Goal: Task Accomplishment & Management: Use online tool/utility

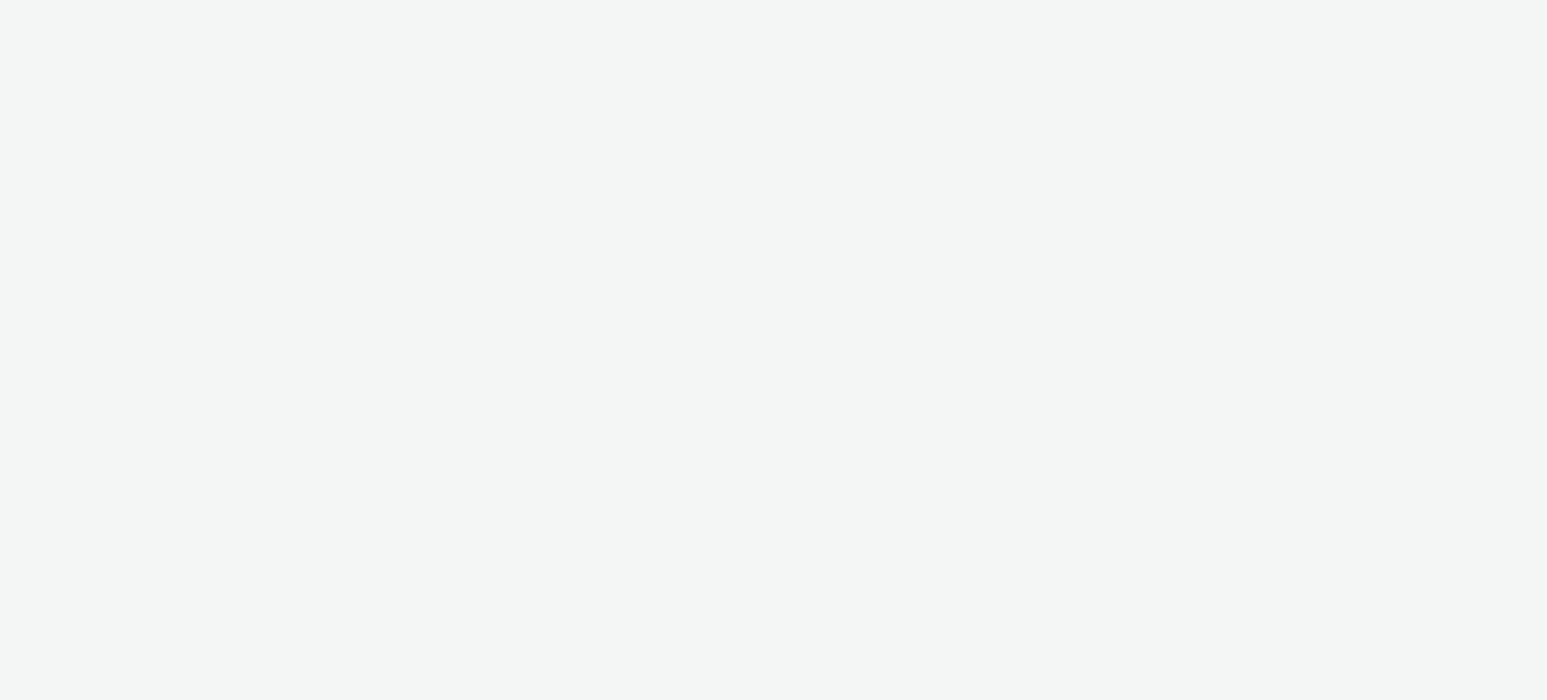
select select "47c37c18-910e-43a3-bb91-a2beb2847406"
select select "b1b940d3-d05b-48b5-821e-f328c33b988b"
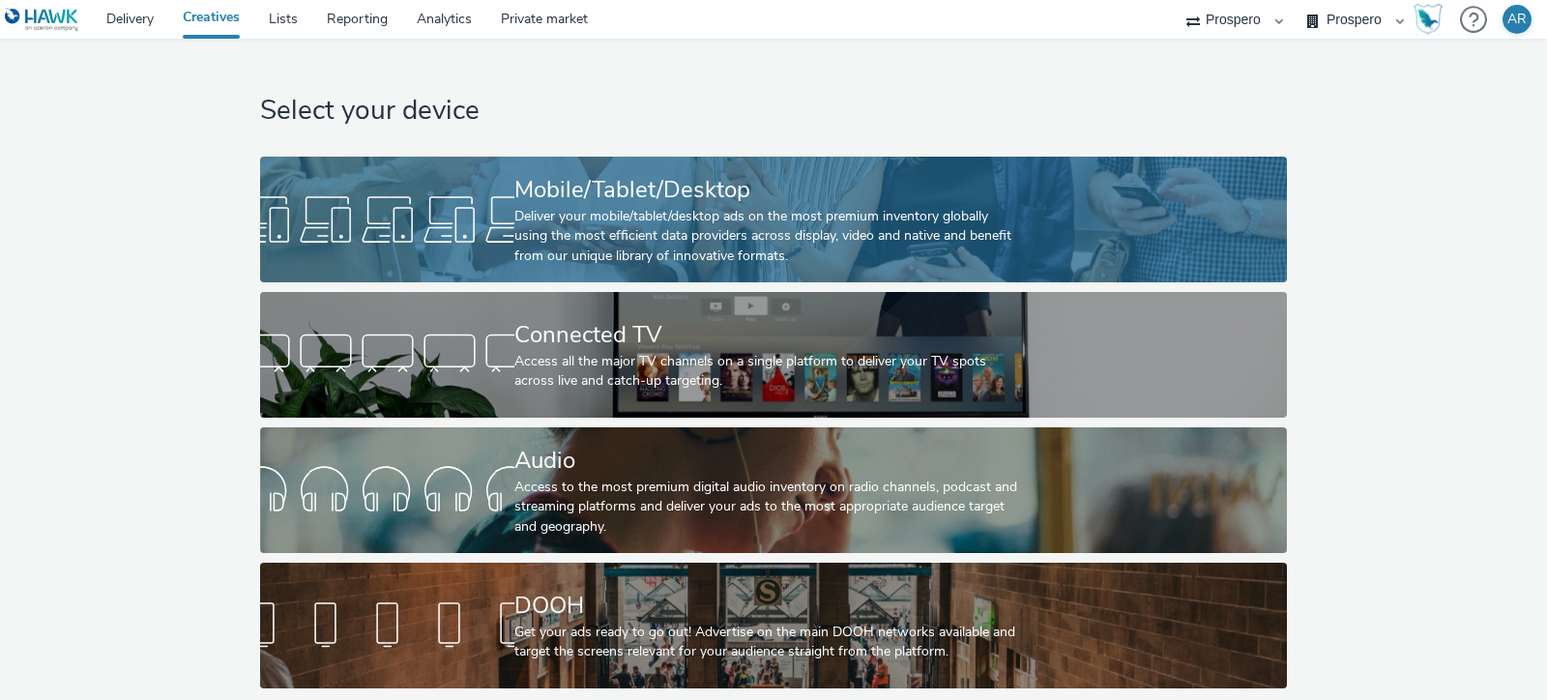
click at [784, 244] on div "Deliver your mobile/tablet/desktop ads on the most premium inventory globally u…" at bounding box center [769, 236] width 510 height 59
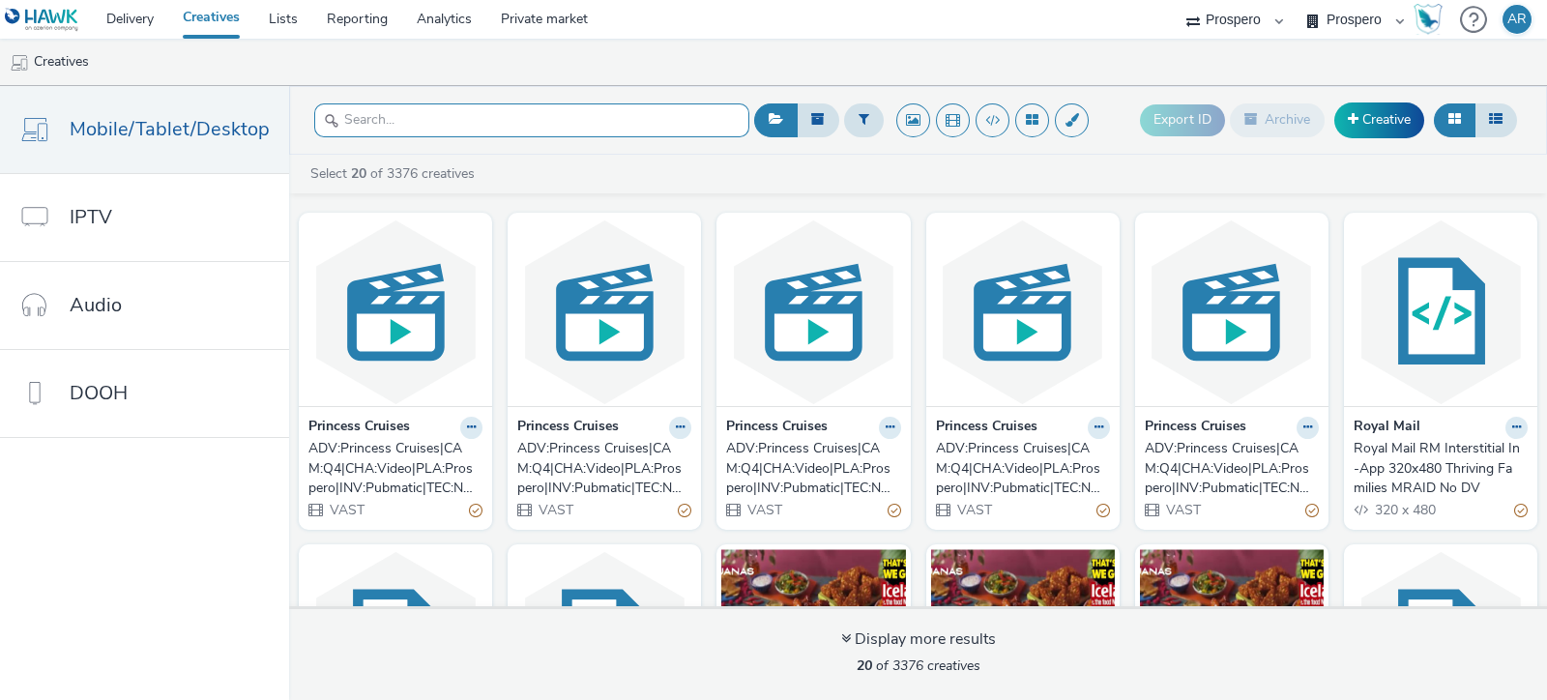
click at [484, 121] on input "text" at bounding box center [531, 120] width 435 height 34
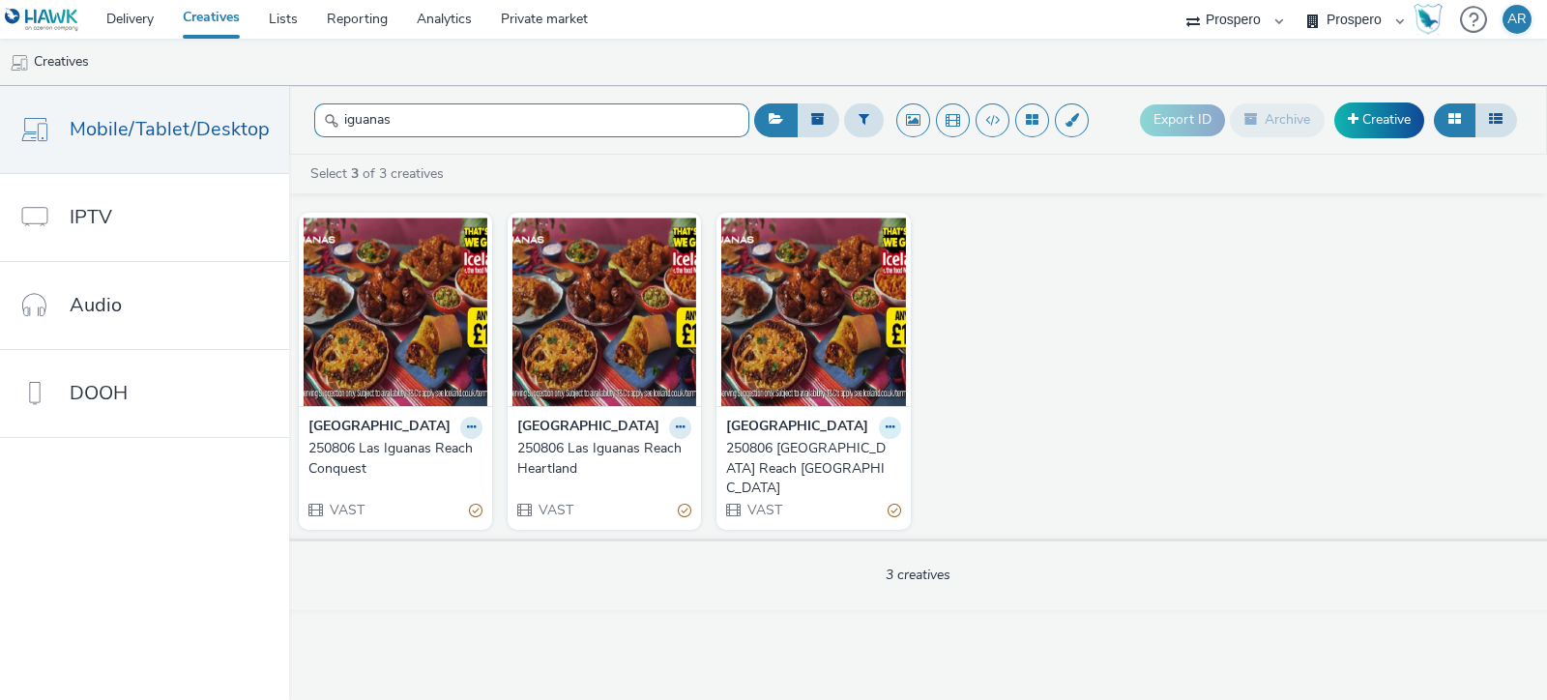
type input "iguanas"
click at [887, 427] on icon at bounding box center [890, 428] width 9 height 12
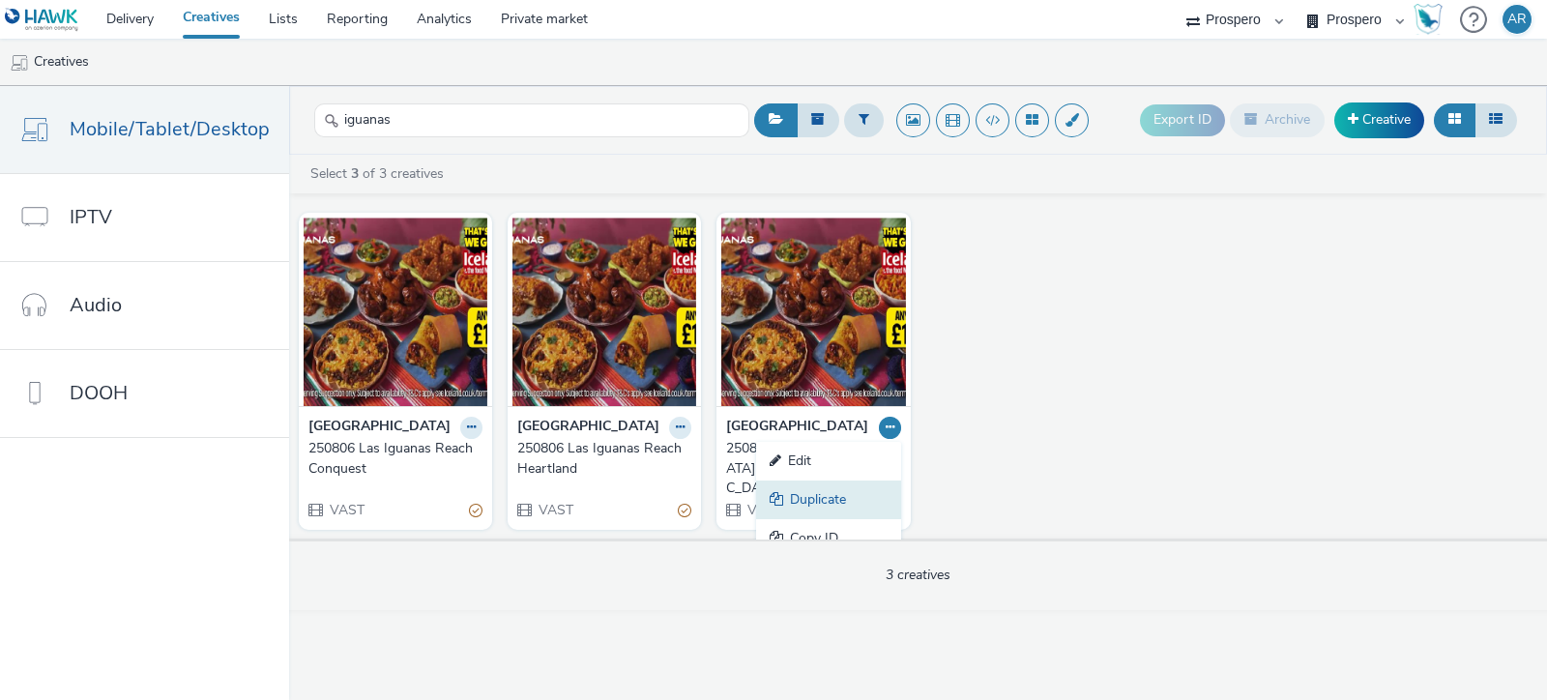
click at [901, 502] on link "Duplicate" at bounding box center [828, 500] width 145 height 39
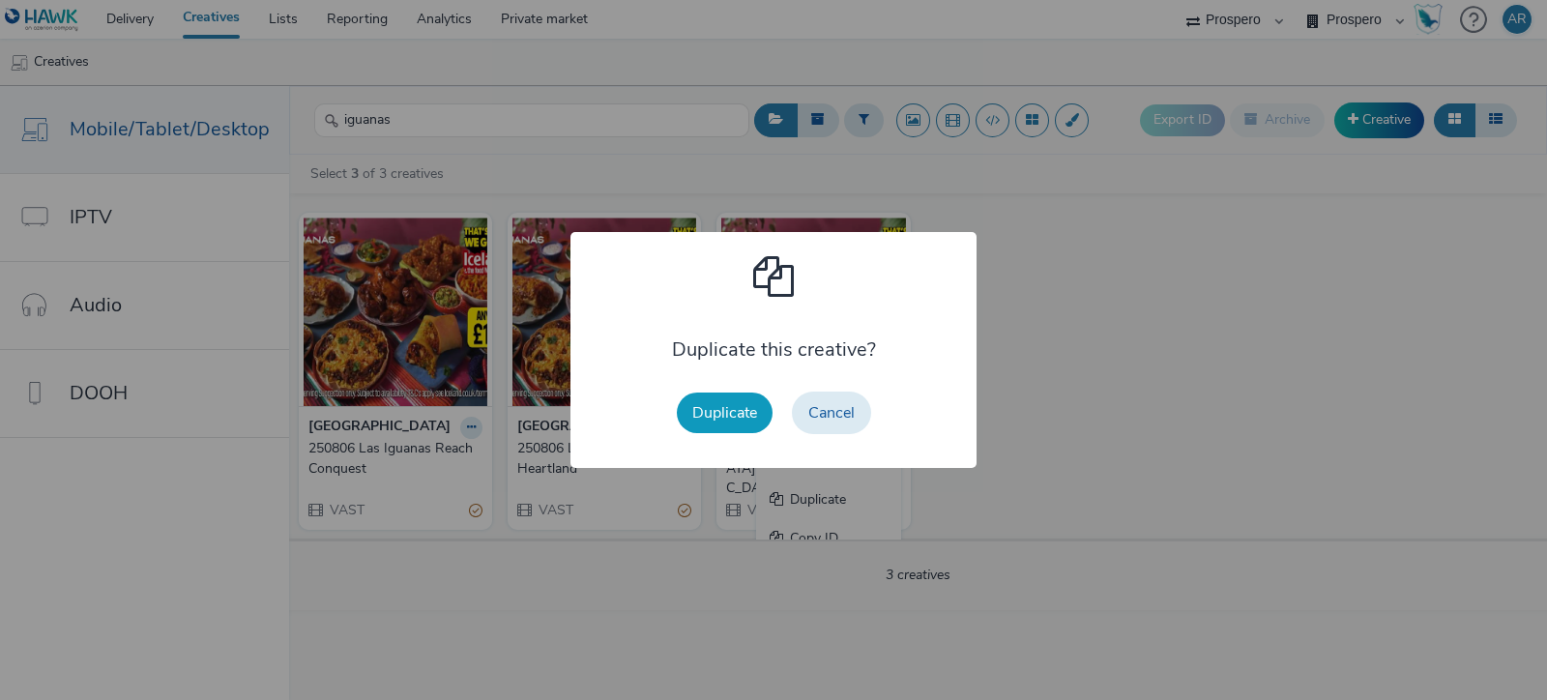
click at [724, 396] on button "Duplicate" at bounding box center [725, 413] width 96 height 41
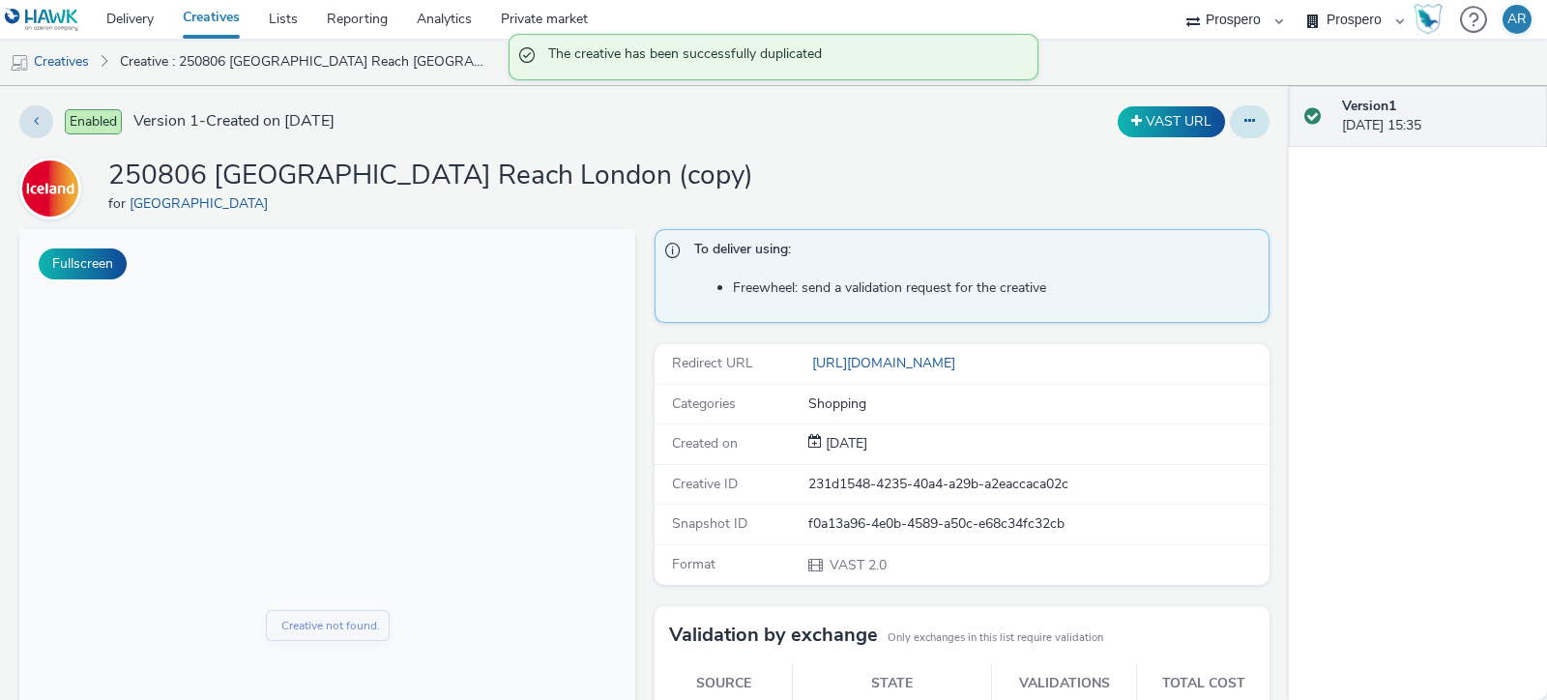
click at [1234, 130] on button at bounding box center [1250, 121] width 40 height 33
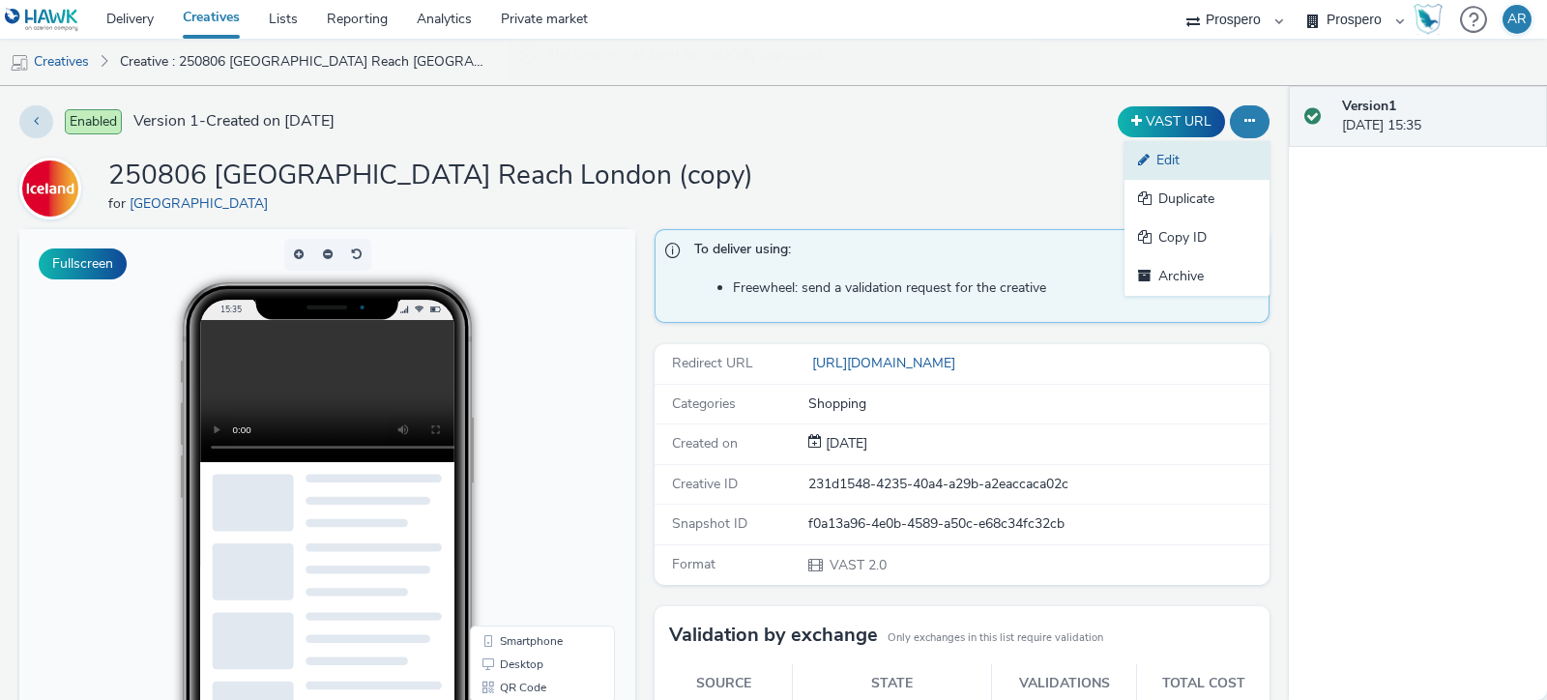
click at [1189, 152] on link "Edit" at bounding box center [1197, 160] width 145 height 39
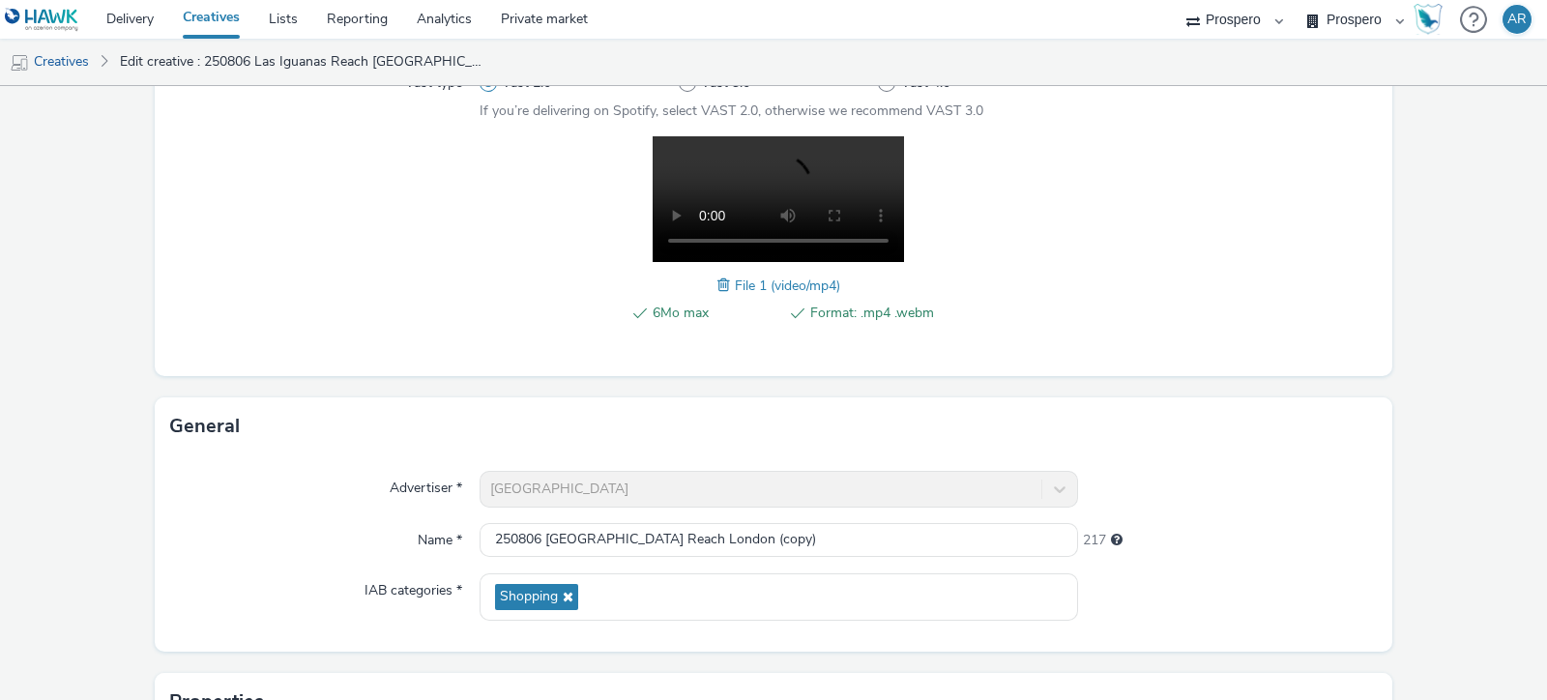
scroll to position [270, 0]
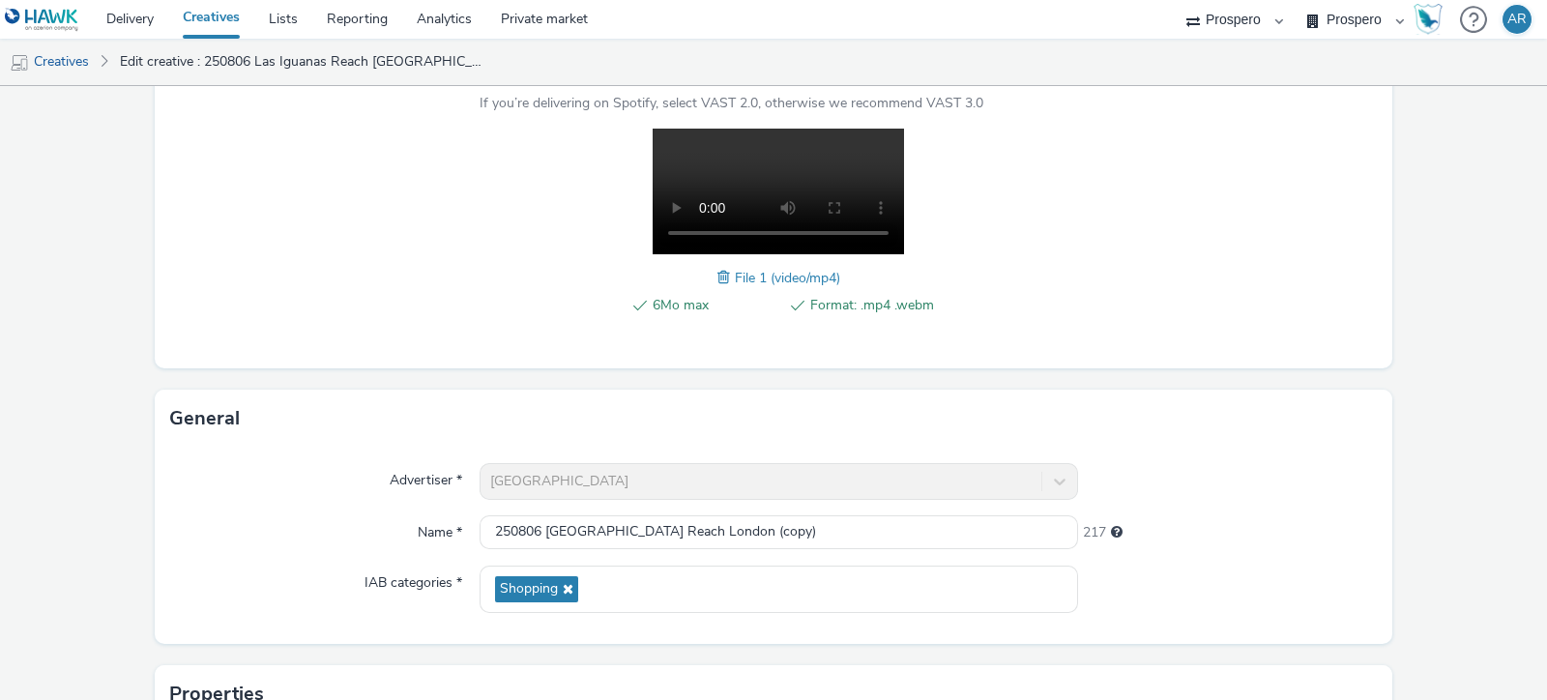
click at [830, 510] on div "Advertiser * Iceland Name * 250806 Las Iguanas Reach London (copy) 217 IAB cate…" at bounding box center [774, 546] width 1238 height 196
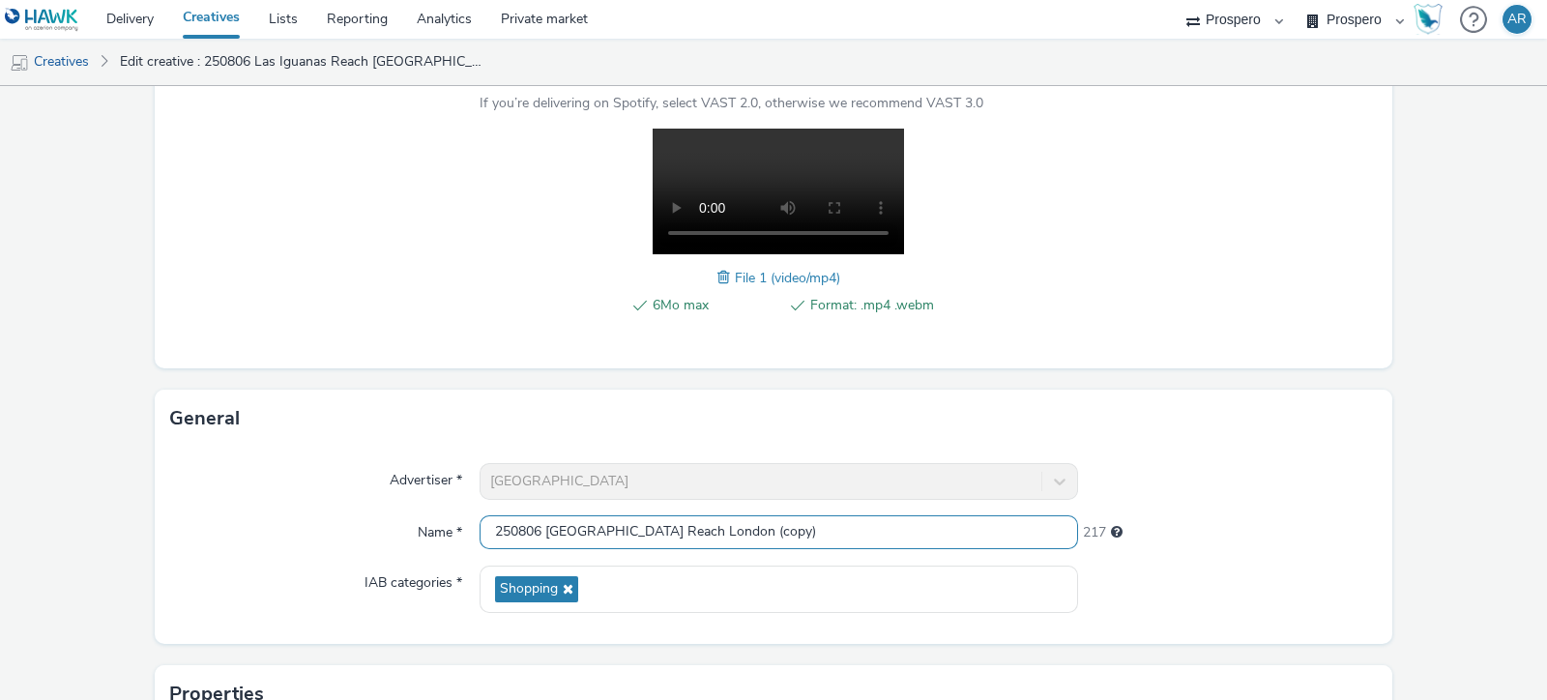
click at [817, 523] on input "250806 Las Iguanas Reach London (copy)" at bounding box center [779, 532] width 599 height 34
click at [653, 532] on input "250806 [GEOGRAPHIC_DATA] Reach [GEOGRAPHIC_DATA]" at bounding box center [779, 532] width 599 height 34
type input "250806 Las Iguanas News [GEOGRAPHIC_DATA]"
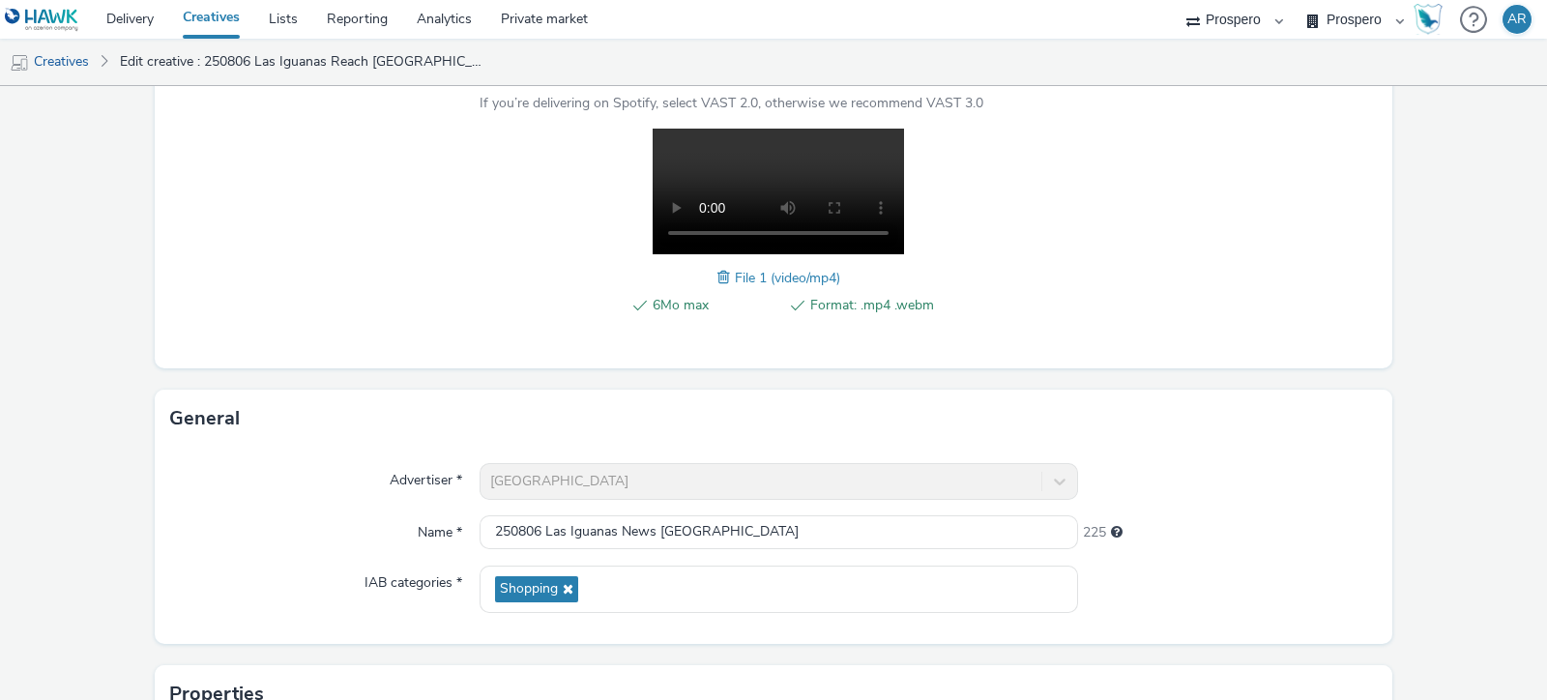
click at [1461, 393] on form "Edit creative Content Upload type File upload Vast XML Vast Url Vast type Vast …" at bounding box center [773, 415] width 1547 height 1198
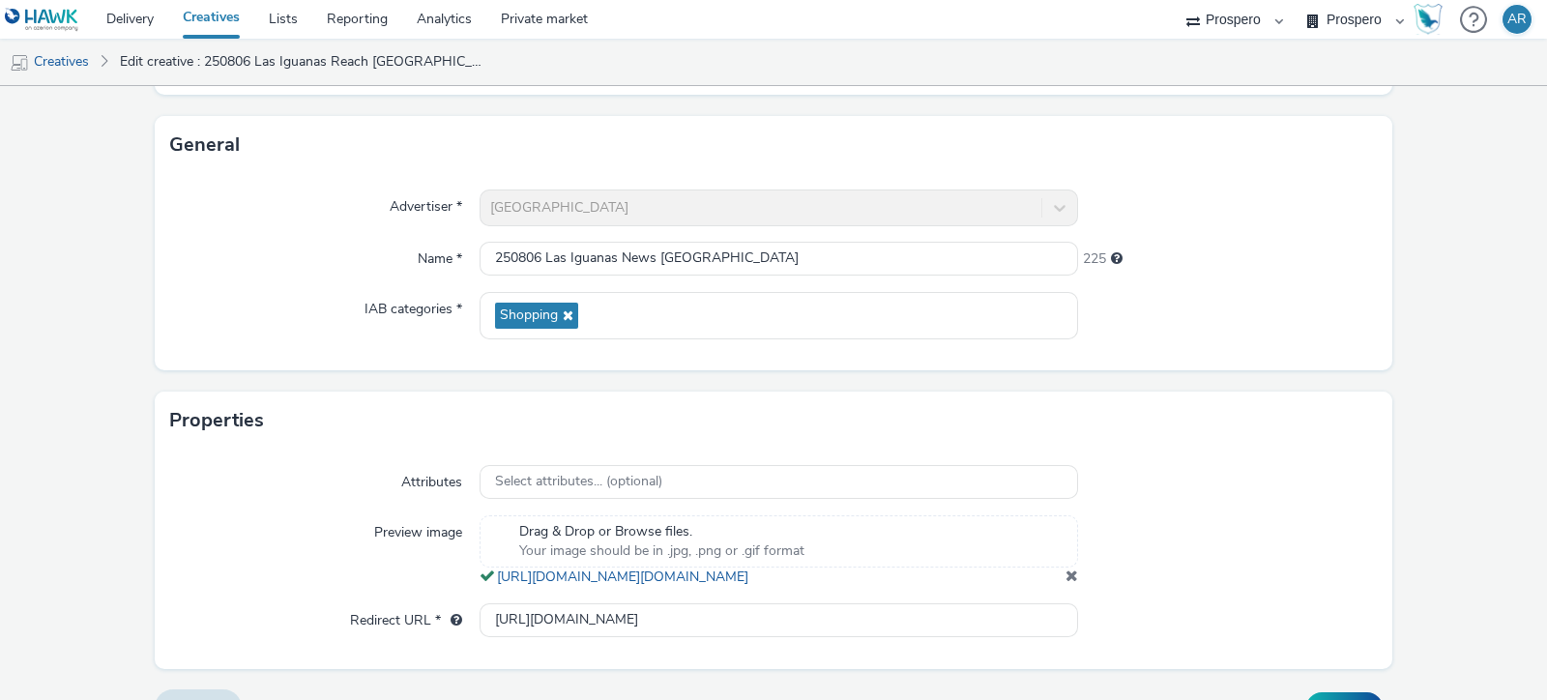
scroll to position [601, 0]
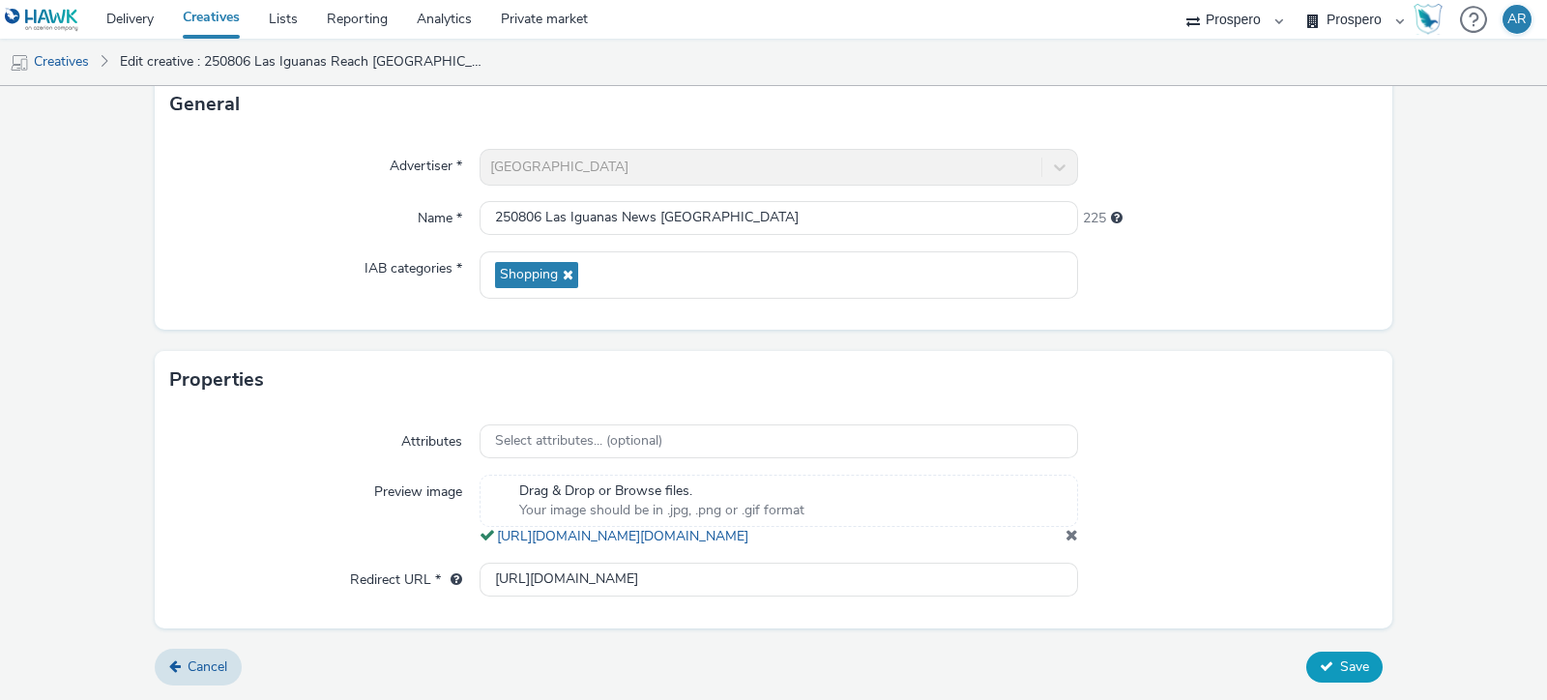
click at [1320, 662] on button "Save" at bounding box center [1345, 667] width 76 height 31
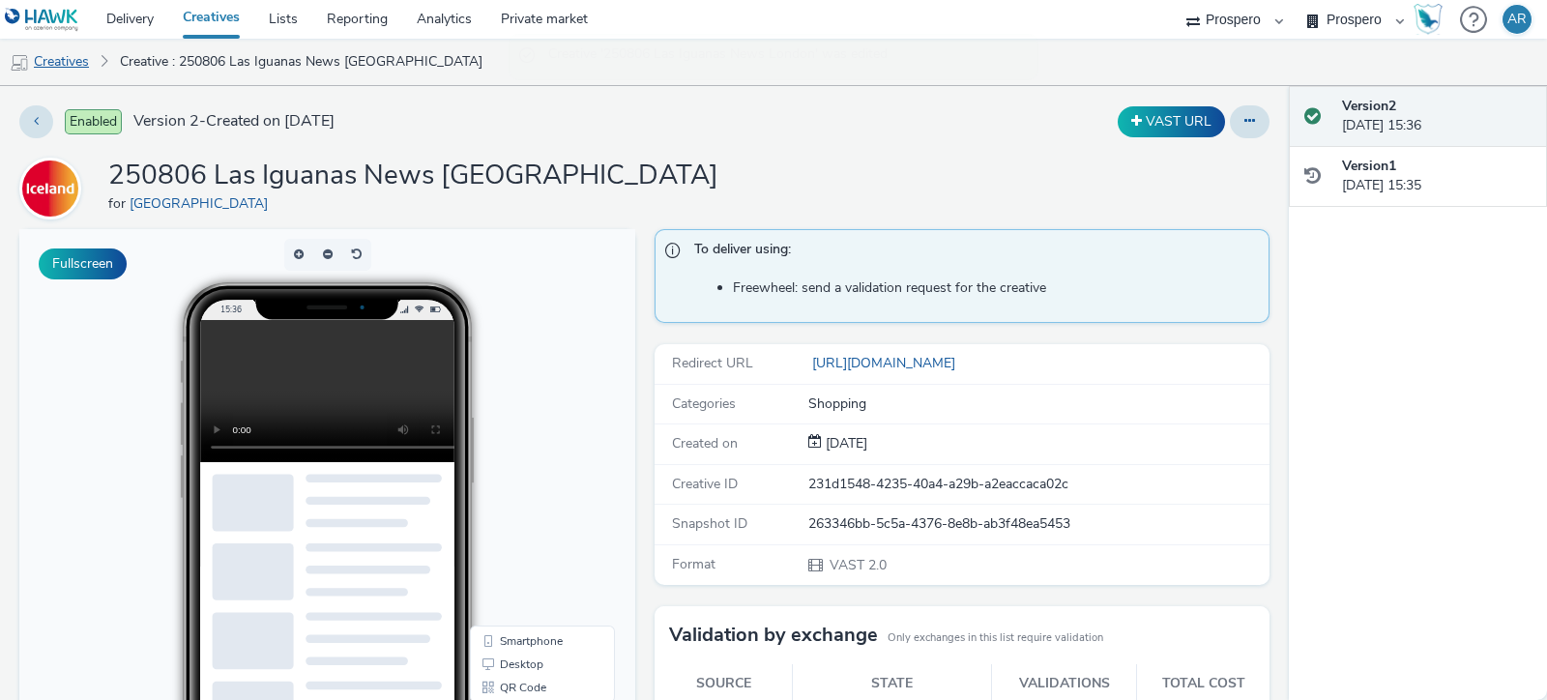
click at [60, 59] on link "Creatives" at bounding box center [49, 62] width 99 height 46
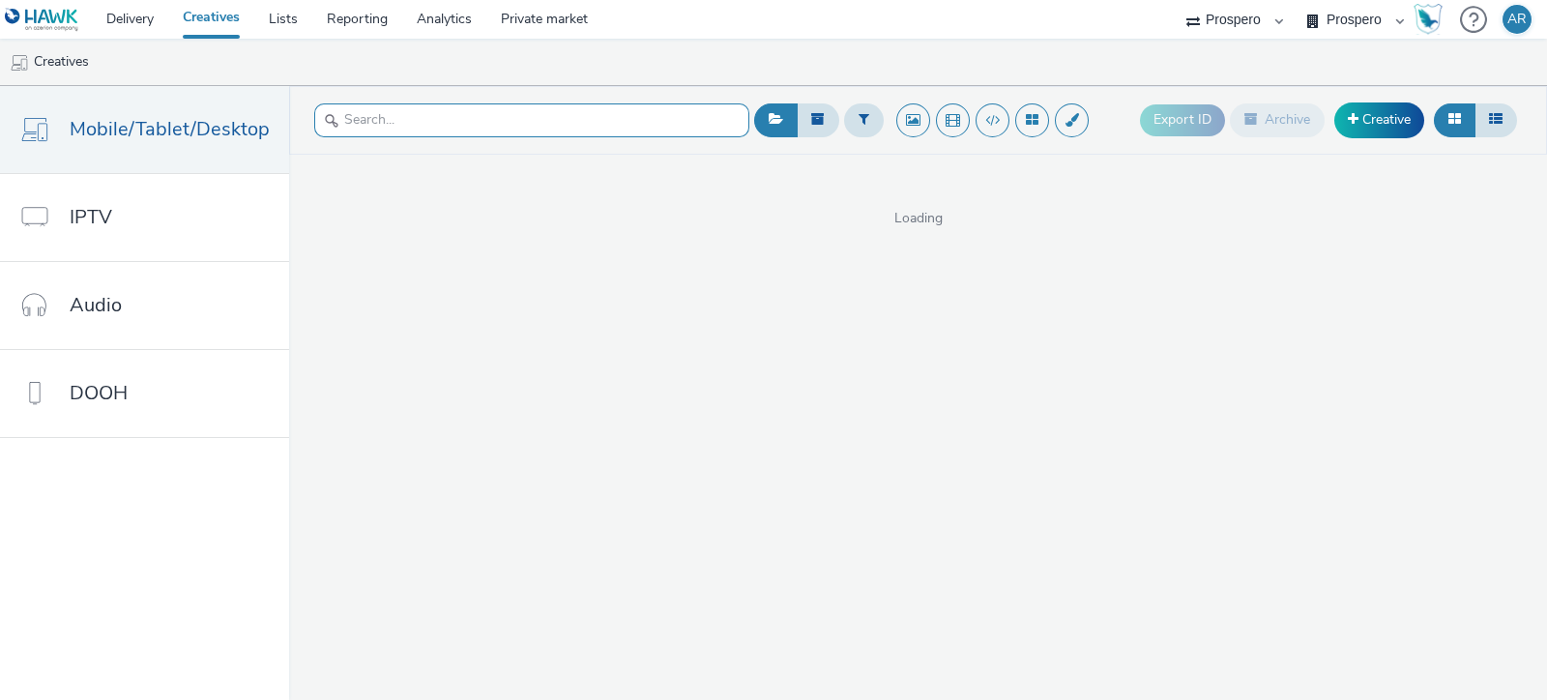
click at [603, 118] on input "text" at bounding box center [531, 120] width 435 height 34
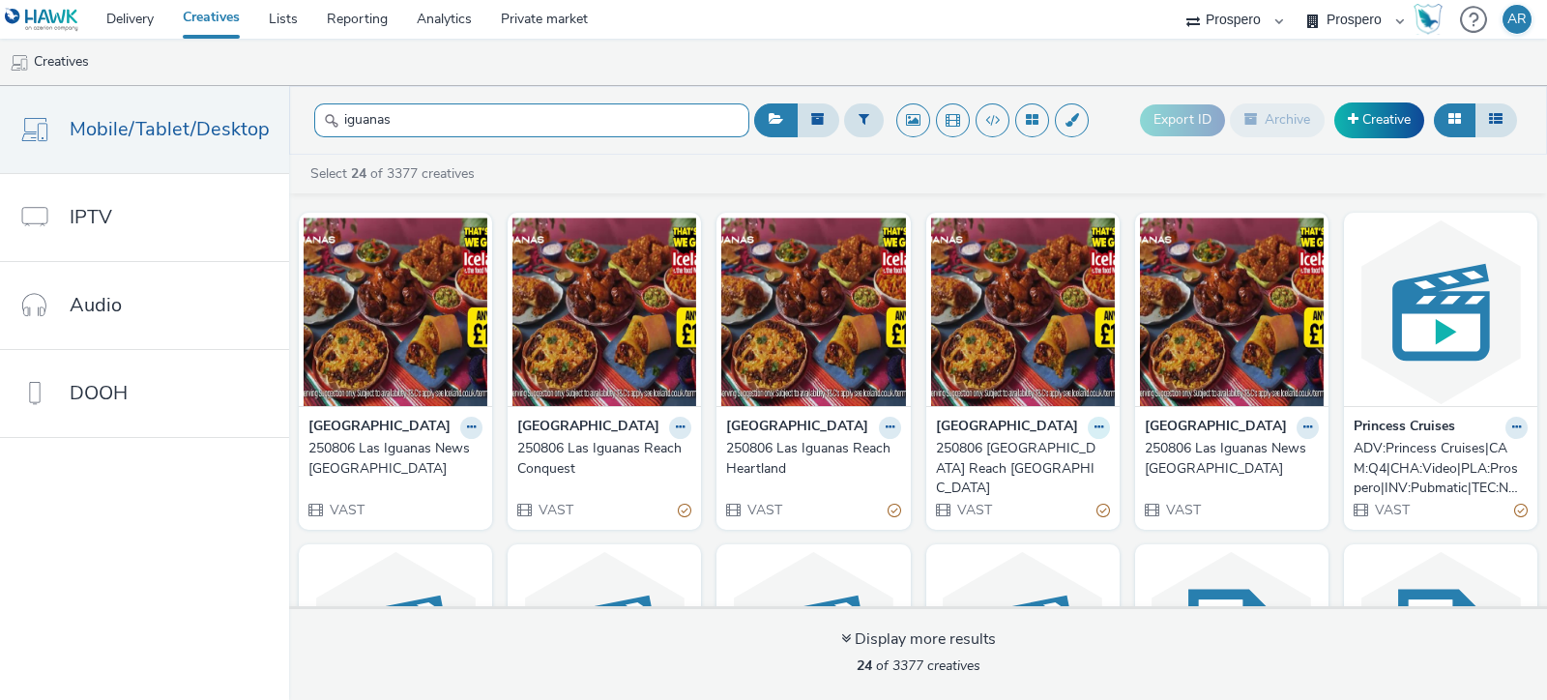
type input "iguanas"
click at [1103, 429] on icon at bounding box center [1099, 428] width 9 height 12
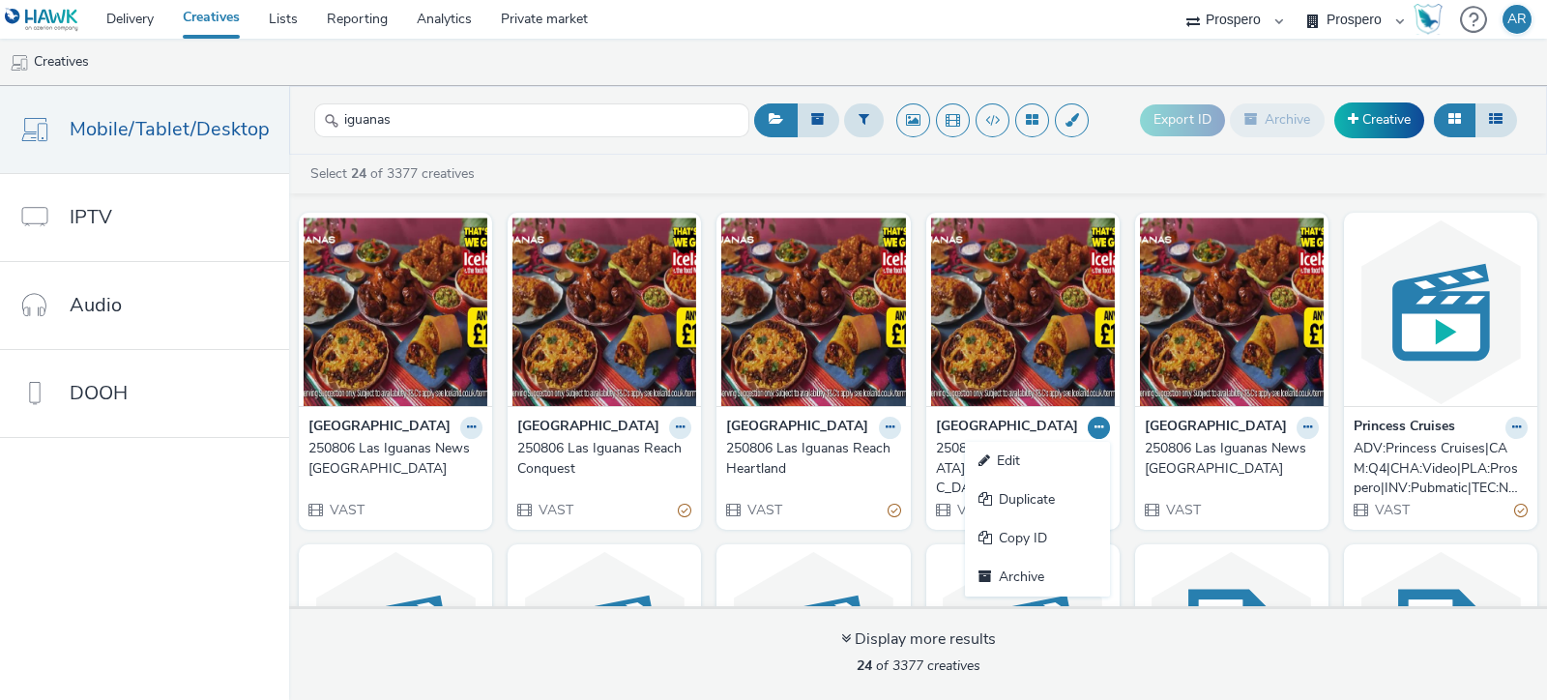
click at [791, 168] on div "Select 24 of 3377 creatives" at bounding box center [923, 173] width 1229 height 19
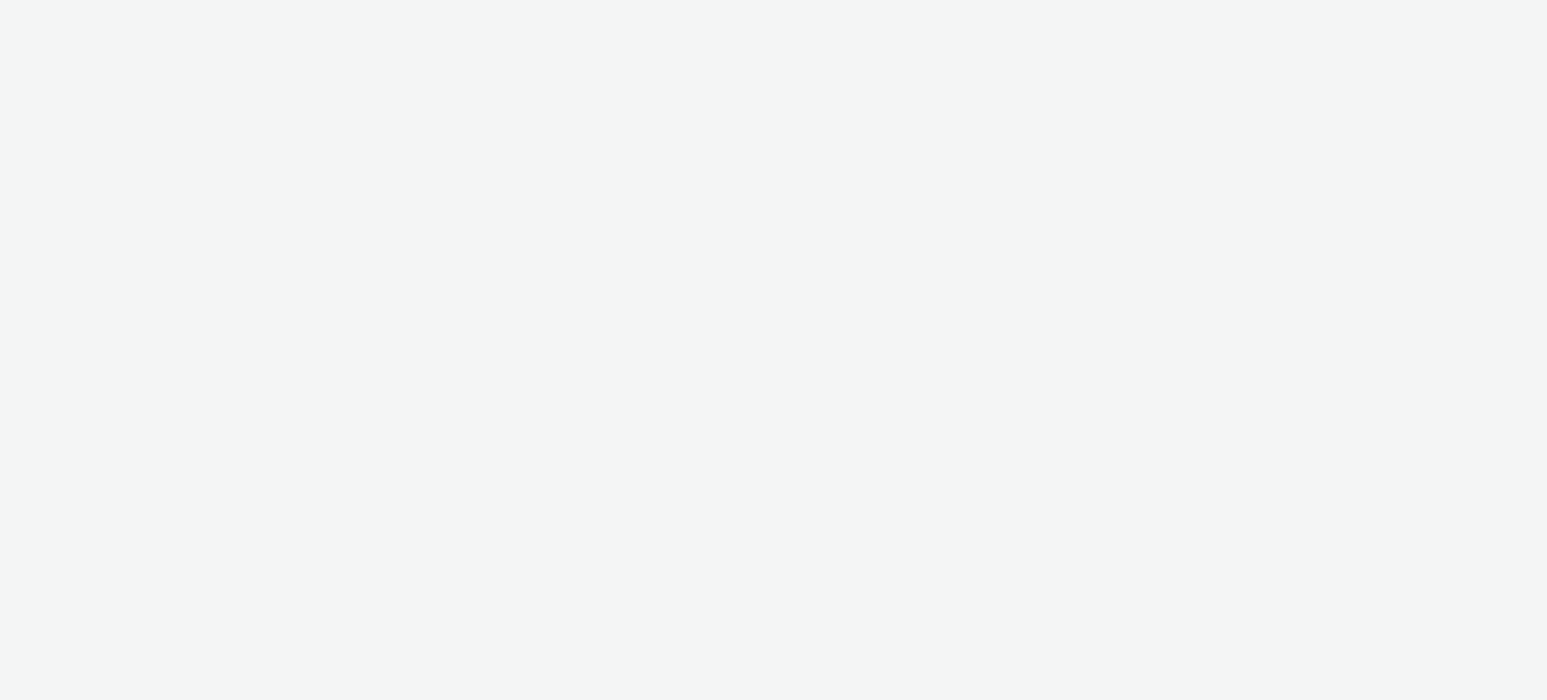
select select "47c37c18-910e-43a3-bb91-a2beb2847406"
select select "b1b940d3-d05b-48b5-821e-f328c33b988b"
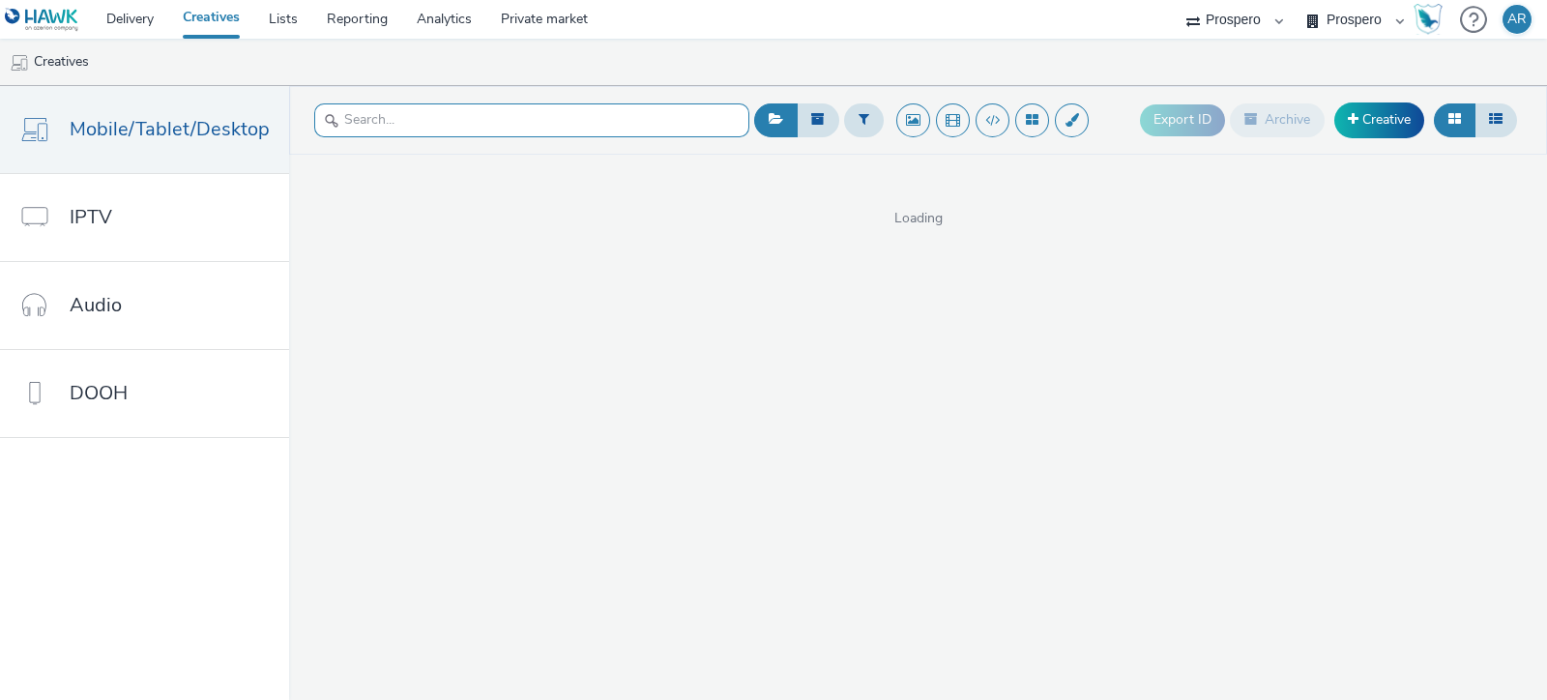
click at [498, 118] on input "text" at bounding box center [531, 120] width 435 height 34
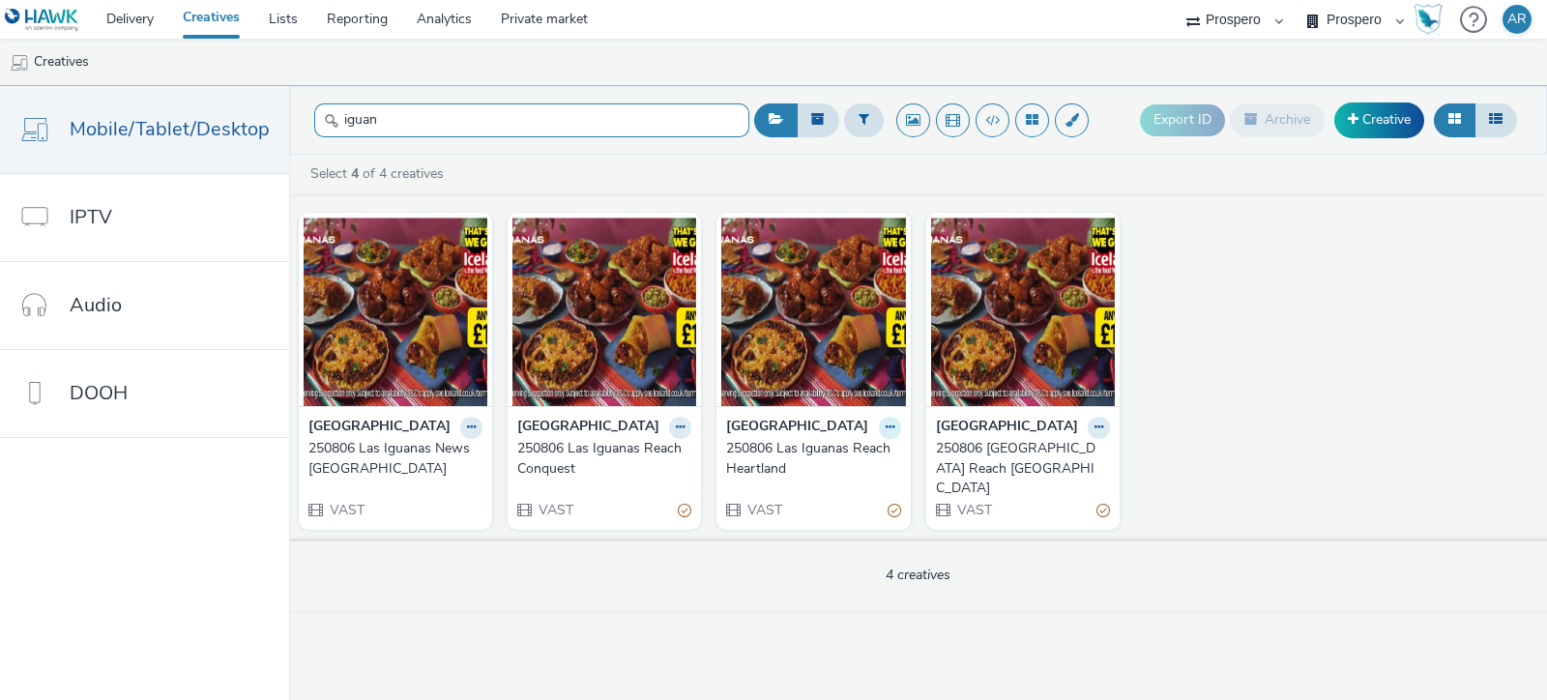
type input "iguan"
click at [887, 427] on icon at bounding box center [890, 428] width 9 height 12
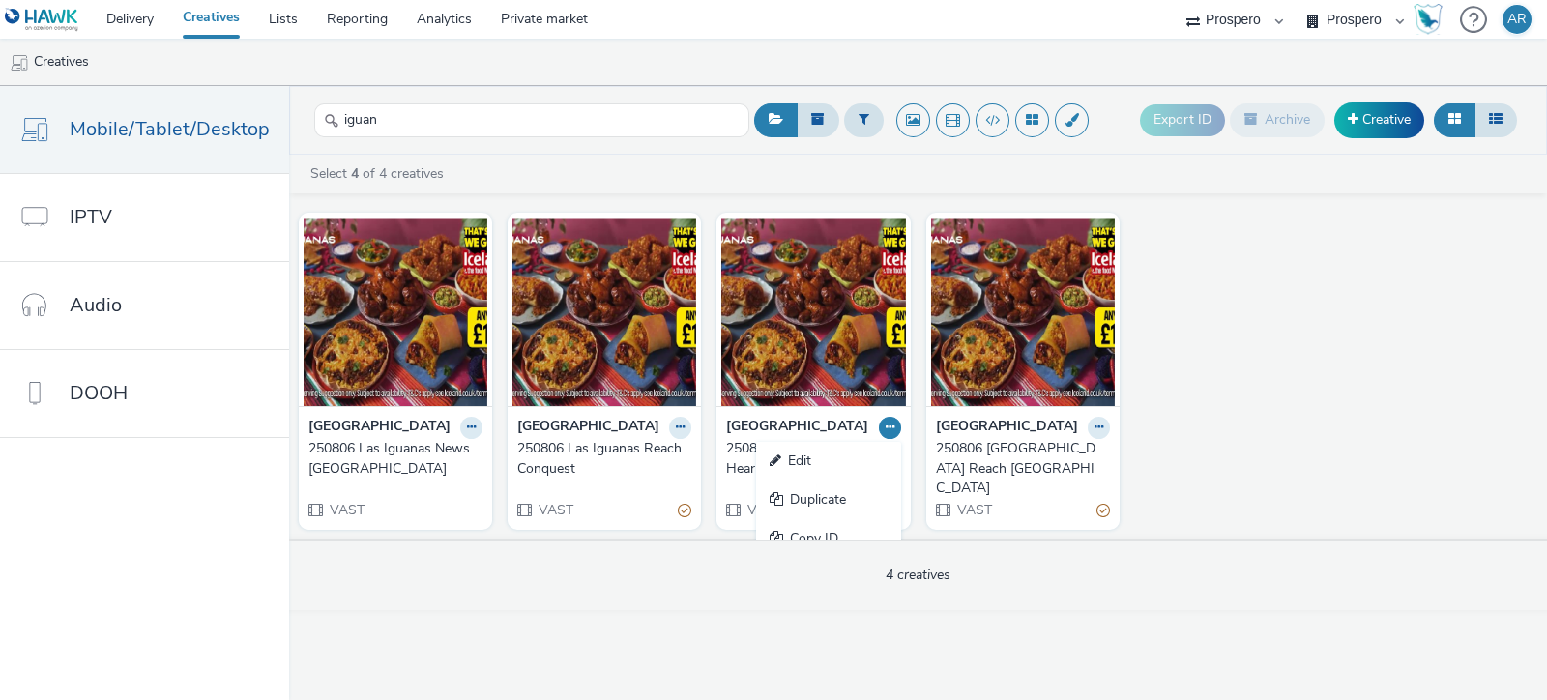
click at [1366, 472] on div "Iceland 250806 Las Iguanas News [GEOGRAPHIC_DATA] VAST Iceland 250806 [GEOGRAPH…" at bounding box center [918, 371] width 1258 height 336
click at [880, 421] on button at bounding box center [890, 428] width 22 height 22
click at [901, 500] on link "Duplicate" at bounding box center [828, 500] width 145 height 39
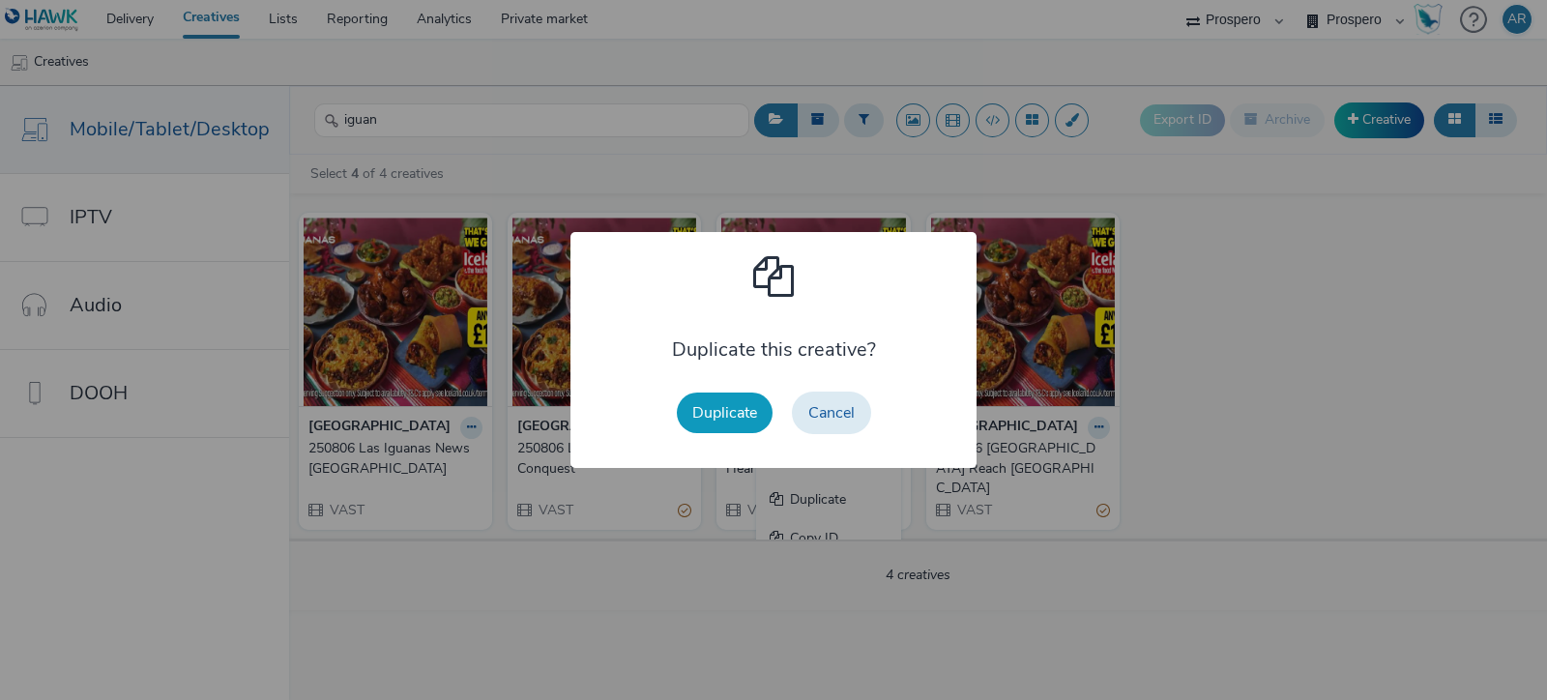
click at [749, 409] on button "Duplicate" at bounding box center [725, 413] width 96 height 41
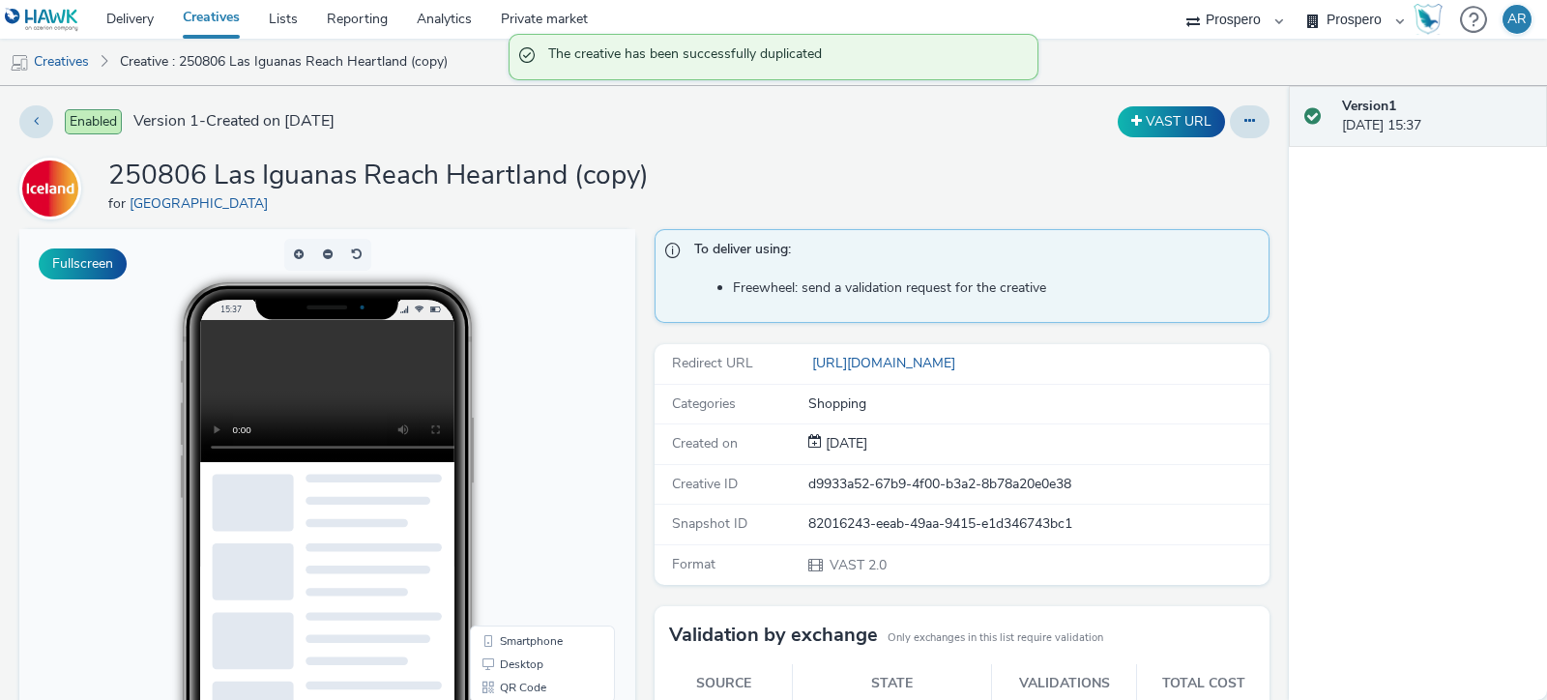
click at [1251, 121] on div "Enabled Version 1 - Created on [DATE] VAST URL 250806 Las Iguanas Reach Heartla…" at bounding box center [644, 393] width 1289 height 614
click at [1244, 122] on button at bounding box center [1250, 121] width 40 height 33
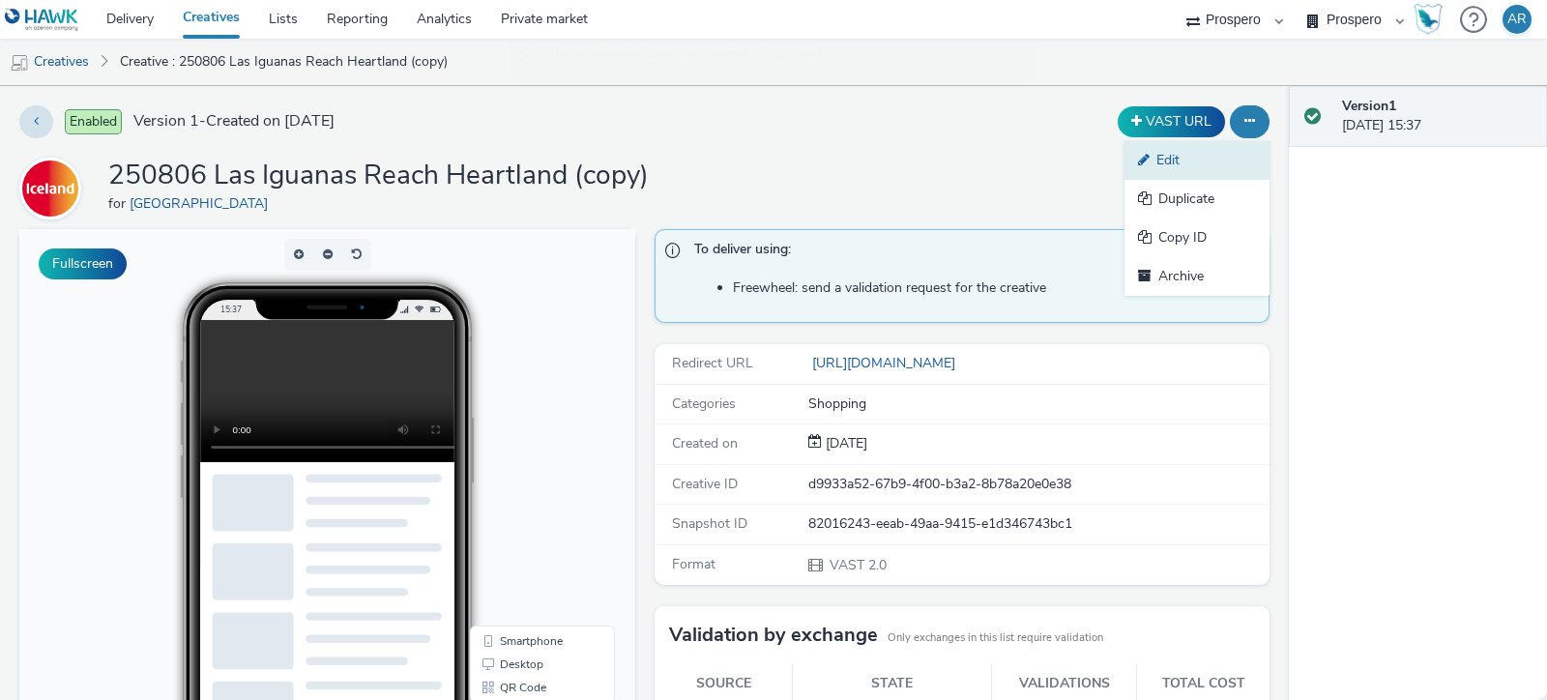
click at [1206, 155] on link "Edit" at bounding box center [1197, 160] width 145 height 39
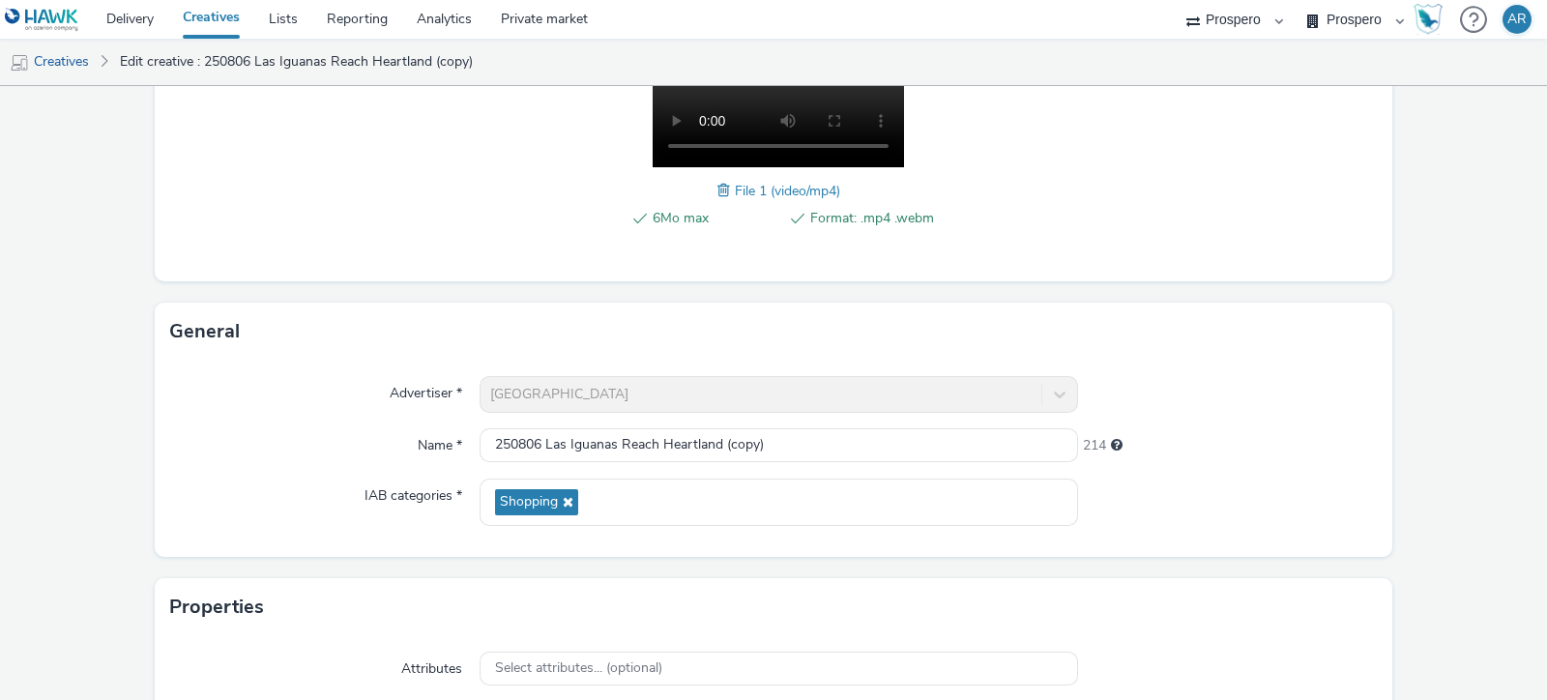
scroll to position [358, 0]
click at [795, 435] on input "250806 Las Iguanas Reach Heartland (copy)" at bounding box center [779, 444] width 599 height 34
click at [657, 441] on input "250806 Las Iguanas Reach Heartland" at bounding box center [779, 444] width 599 height 34
type input "250806 Las Iguanas News Heartland"
click at [1434, 456] on form "Edit creative Content Upload type File upload Vast XML Vast Url Vast type Vast …" at bounding box center [773, 327] width 1547 height 1198
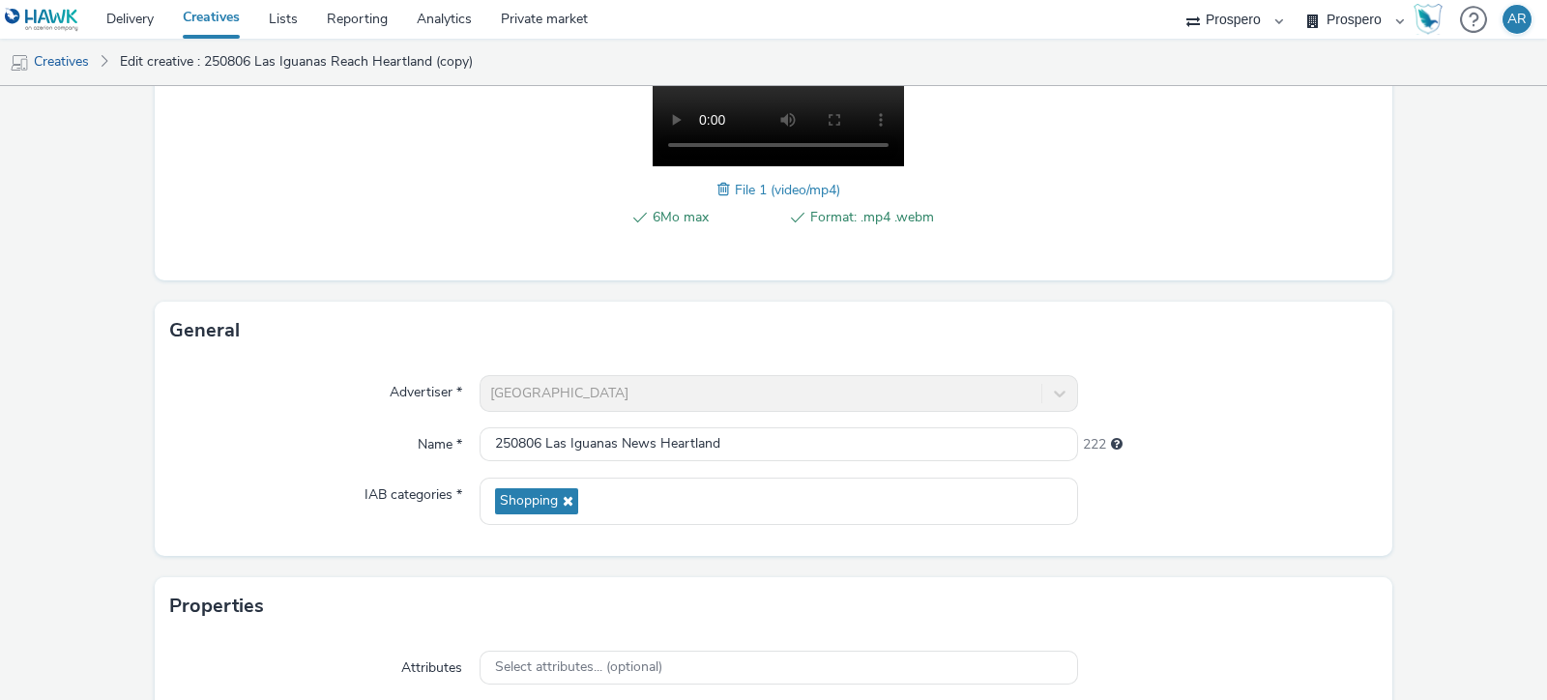
scroll to position [601, 0]
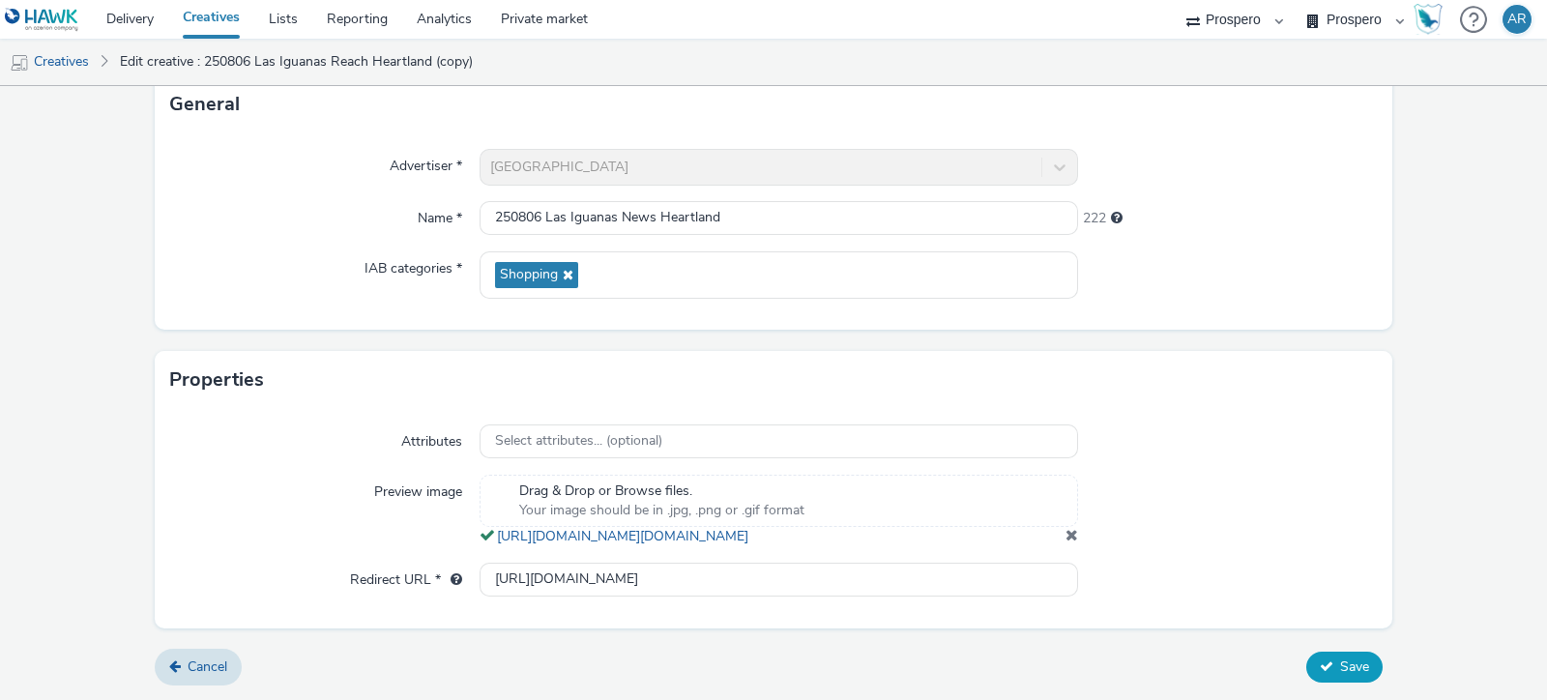
click at [1349, 666] on span "Save" at bounding box center [1354, 667] width 29 height 18
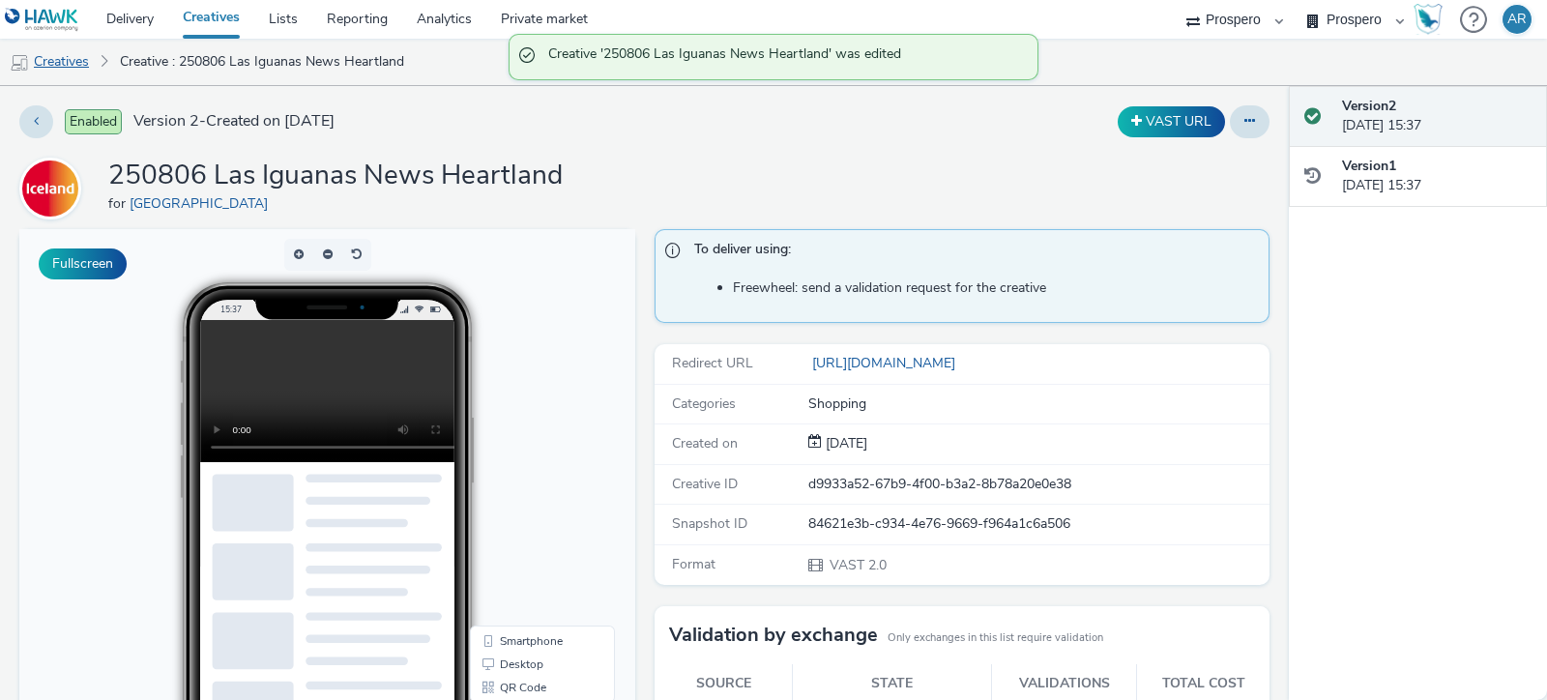
click at [70, 60] on link "Creatives" at bounding box center [49, 62] width 99 height 46
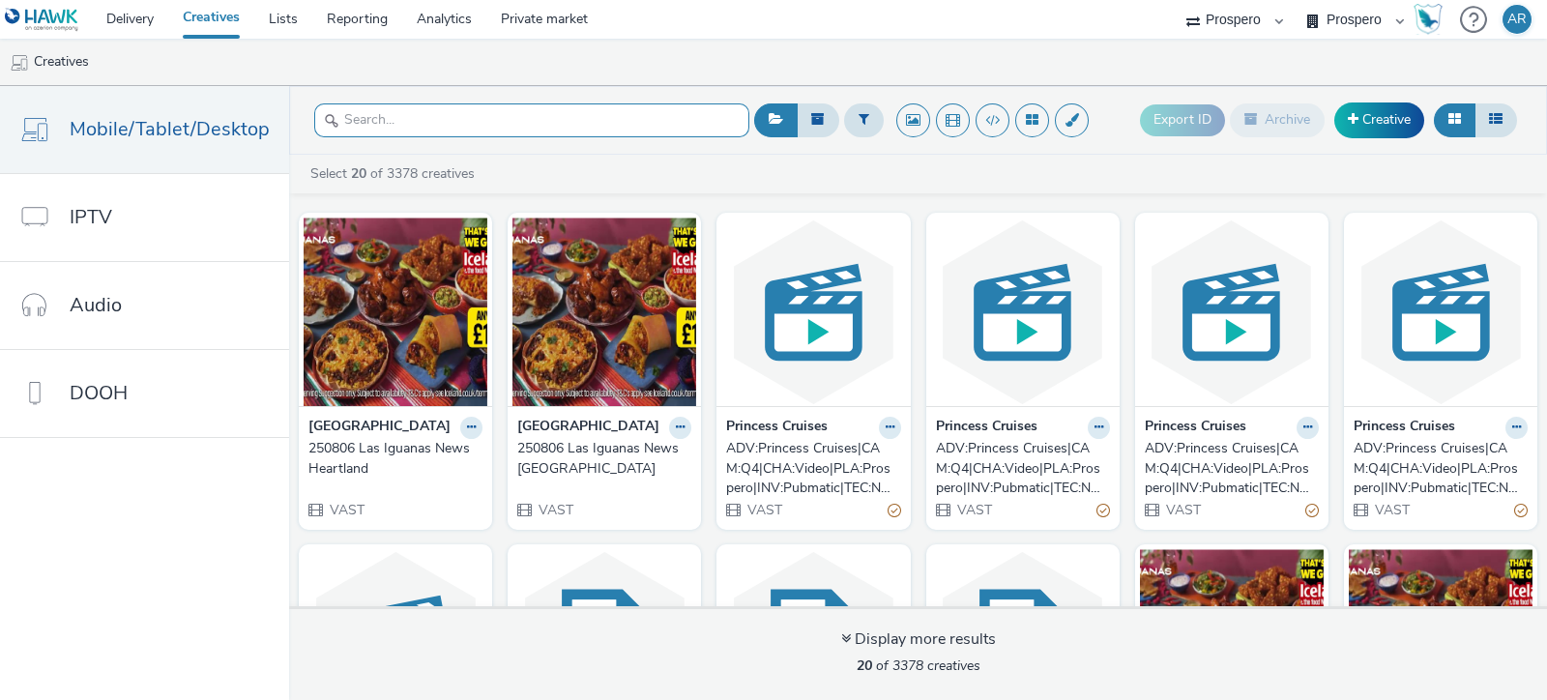
click at [383, 128] on input "text" at bounding box center [531, 120] width 435 height 34
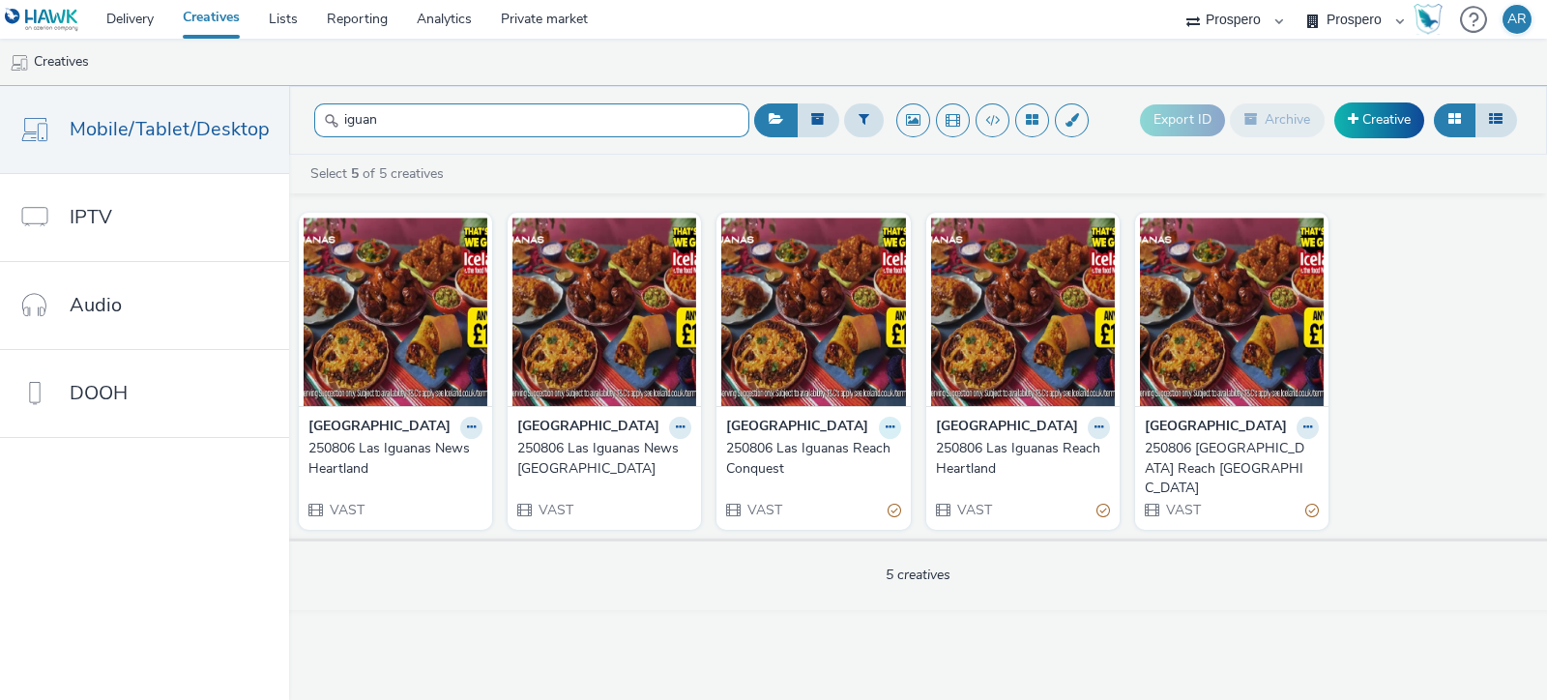
type input "iguan"
click at [886, 426] on icon at bounding box center [890, 428] width 9 height 12
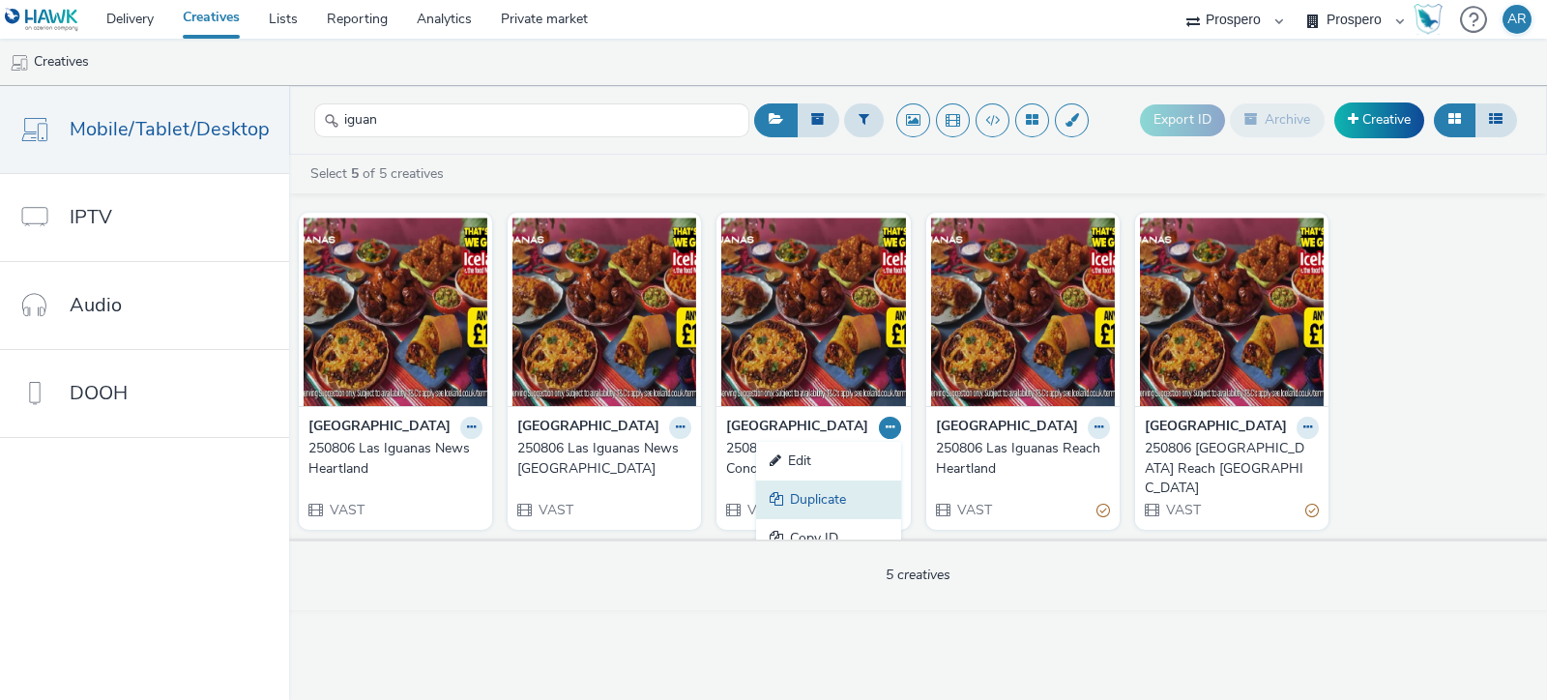
click at [901, 502] on link "Duplicate" at bounding box center [828, 500] width 145 height 39
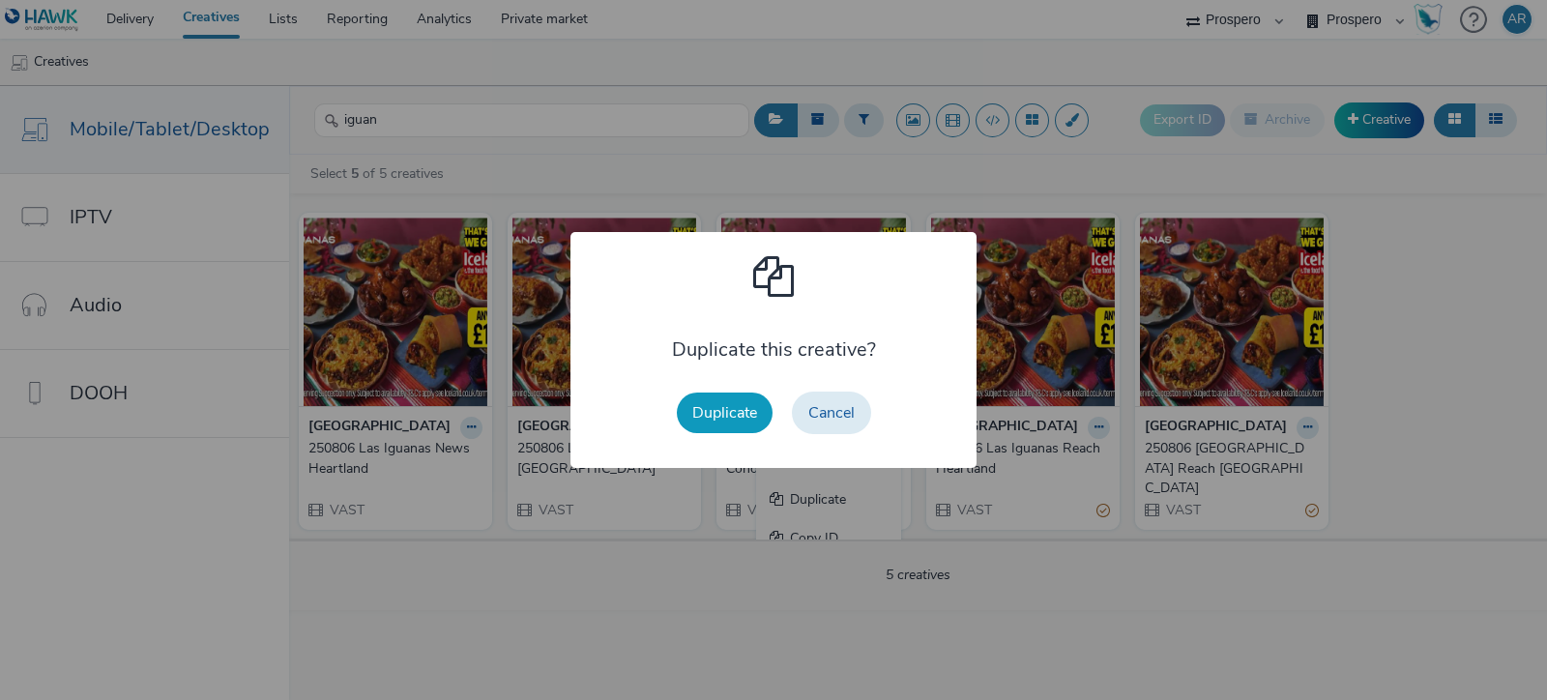
click at [720, 414] on button "Duplicate" at bounding box center [725, 413] width 96 height 41
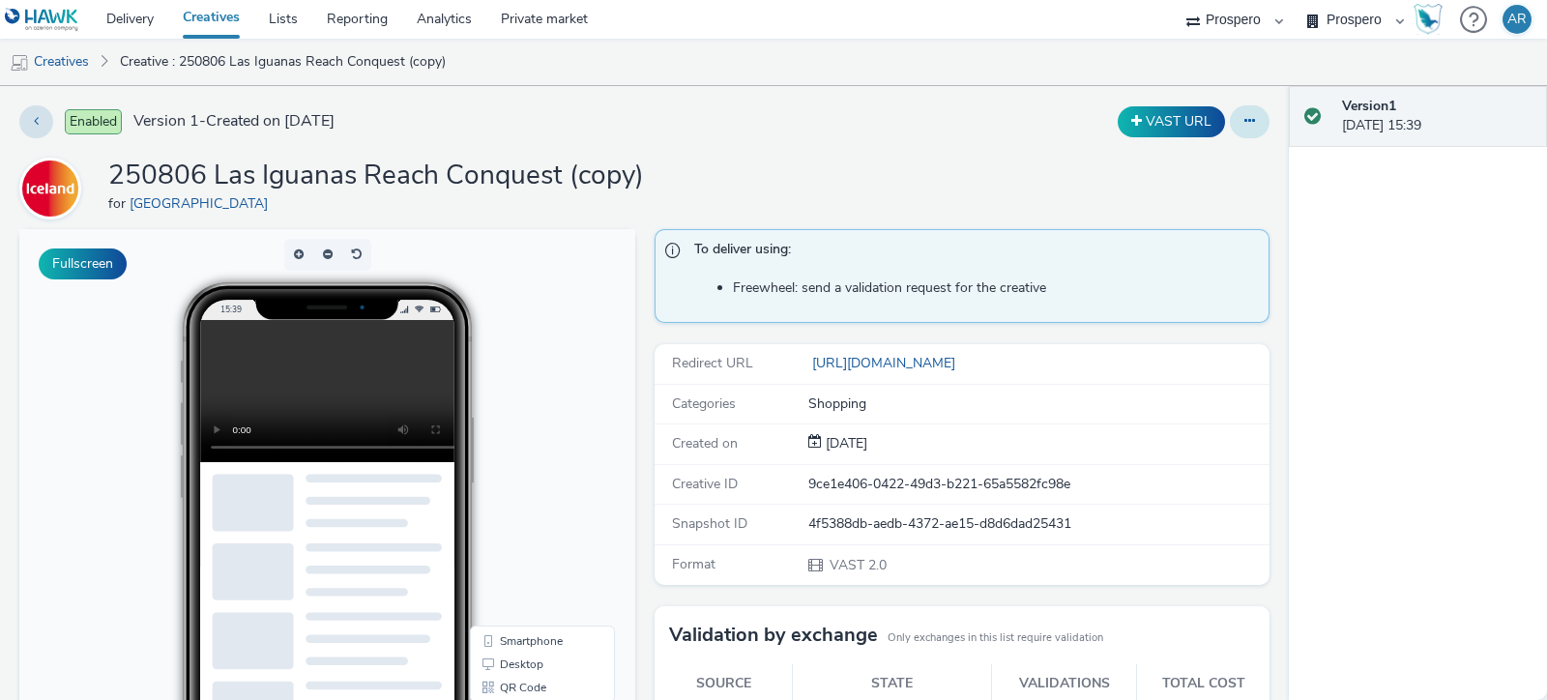
click at [1230, 118] on button at bounding box center [1250, 121] width 40 height 33
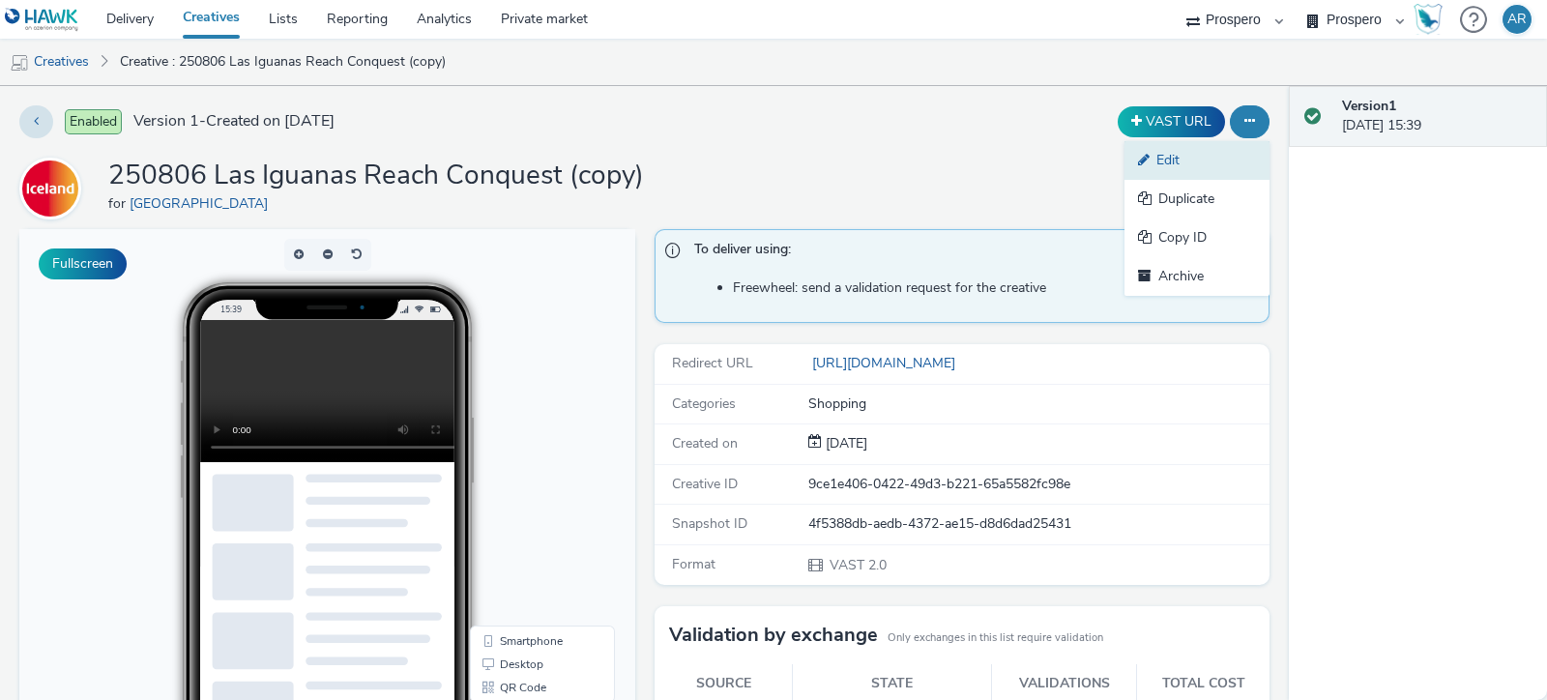
click at [1202, 157] on link "Edit" at bounding box center [1197, 160] width 145 height 39
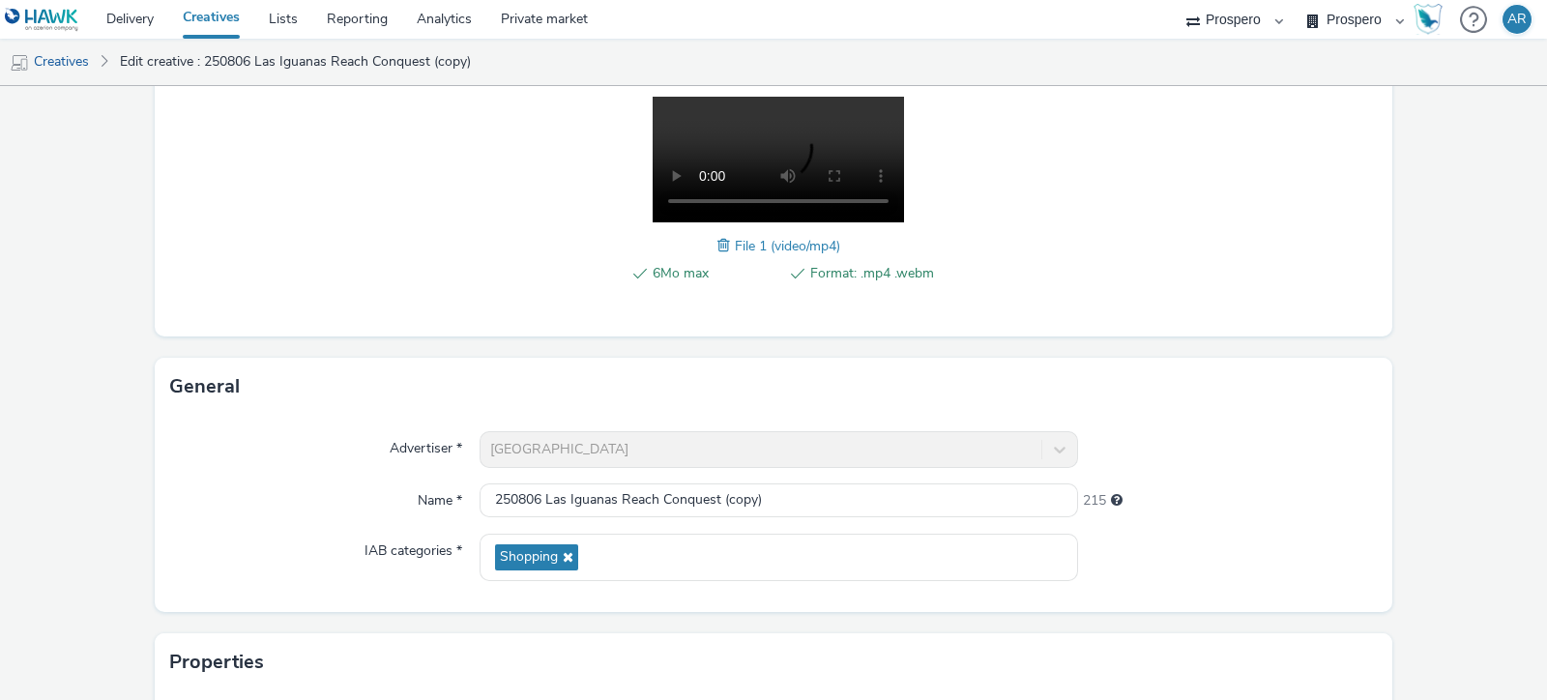
scroll to position [307, 0]
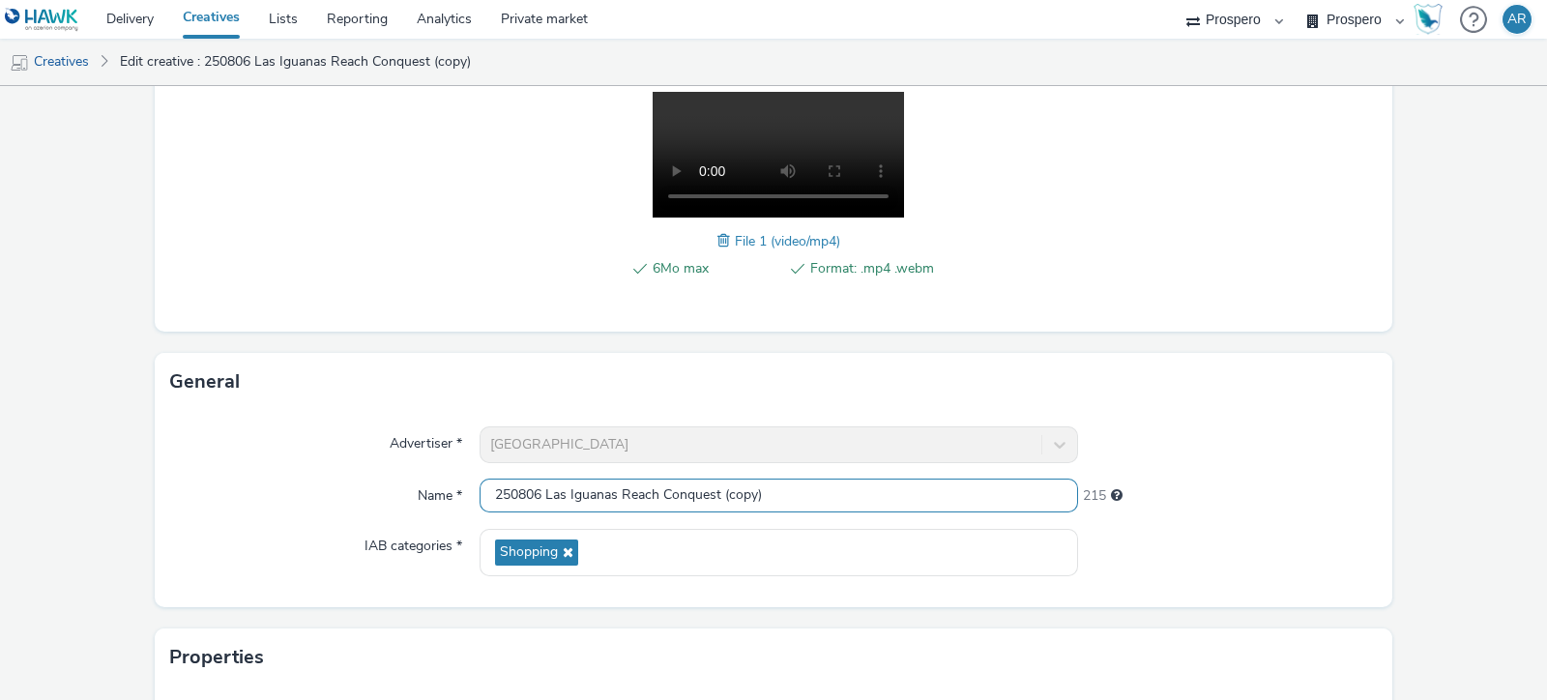
click at [813, 485] on input "250806 Las Iguanas Reach Conquest (copy)" at bounding box center [779, 496] width 599 height 34
click at [624, 495] on input "250806 Las Iguanas Reach Conquest" at bounding box center [779, 496] width 599 height 34
type input "250806 Las Iguanas News Conquest"
click at [1445, 459] on form "Edit creative Content Upload type File upload Vast XML Vast Url Vast type Vast …" at bounding box center [773, 379] width 1547 height 1198
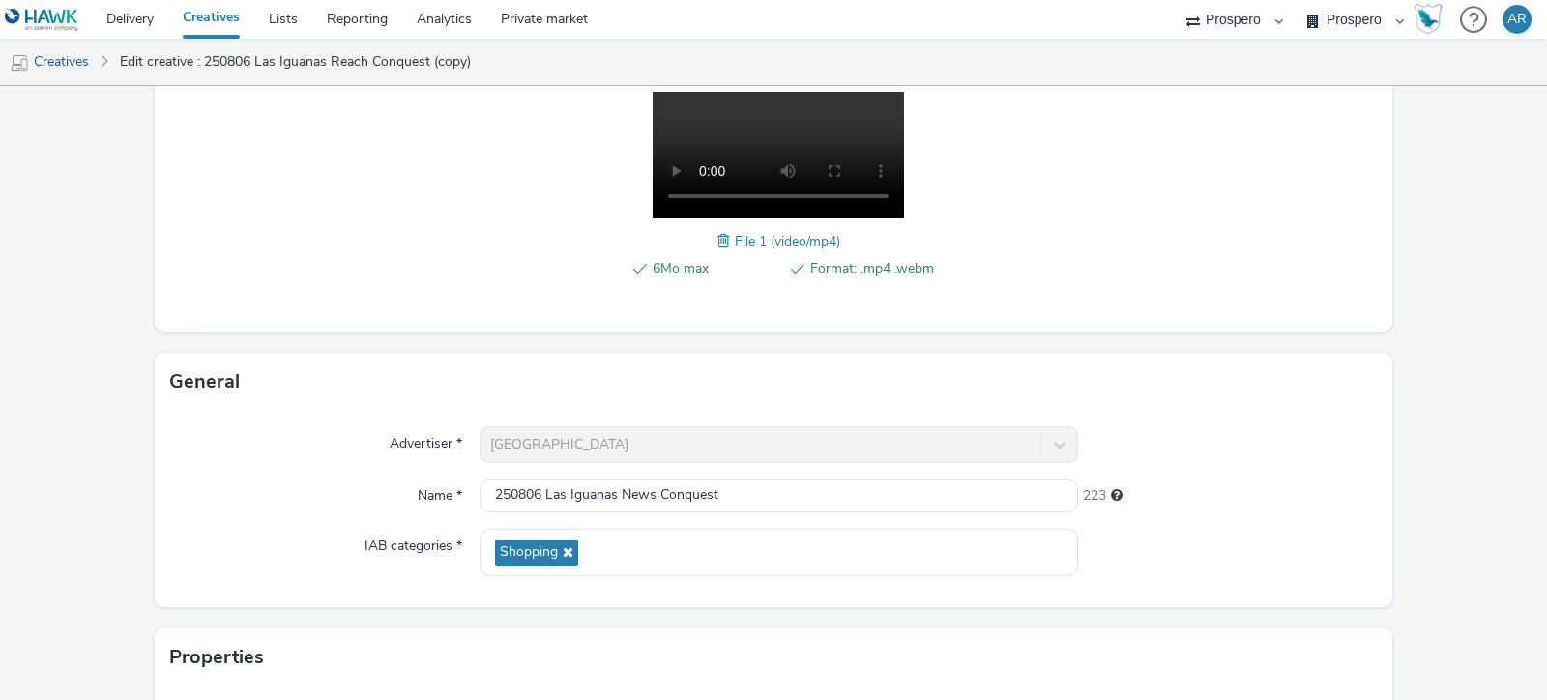
scroll to position [601, 0]
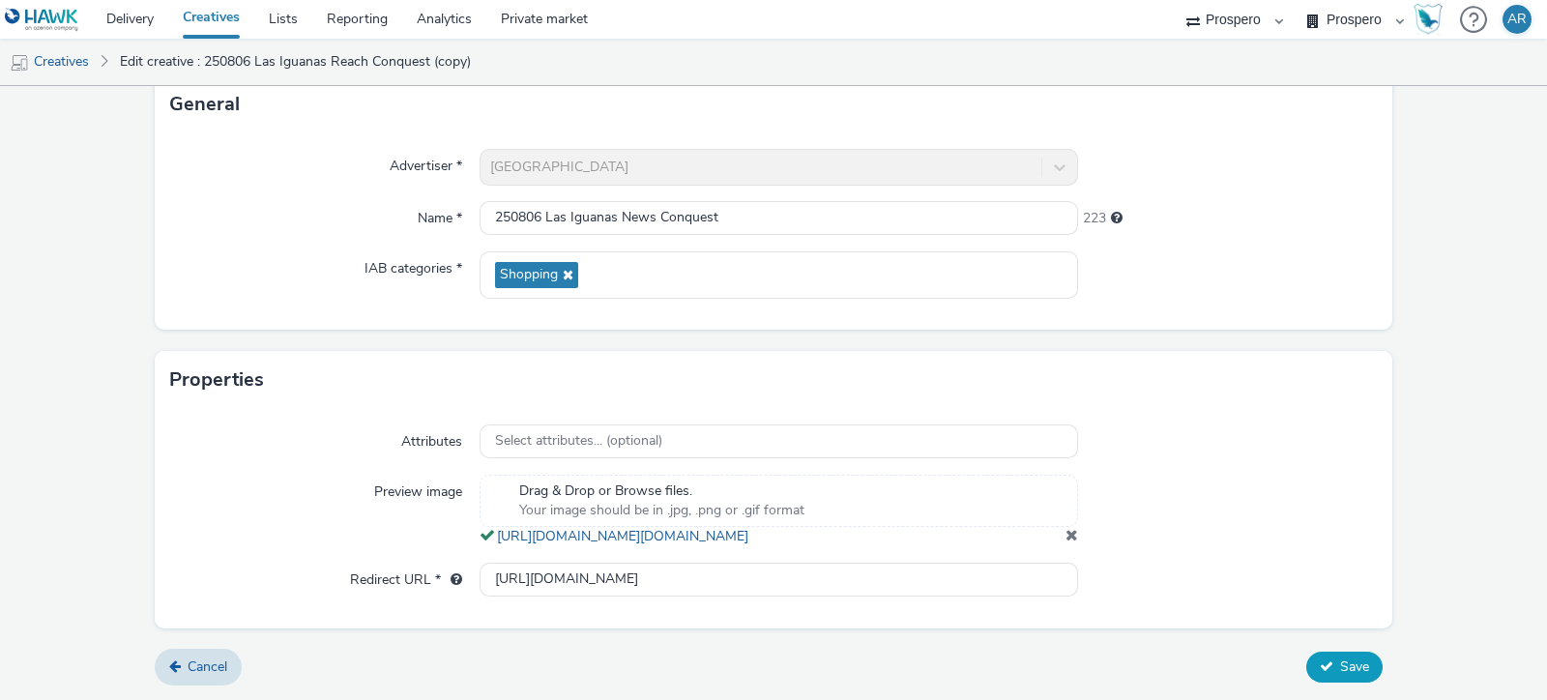
click at [1352, 657] on button "Save" at bounding box center [1345, 667] width 76 height 31
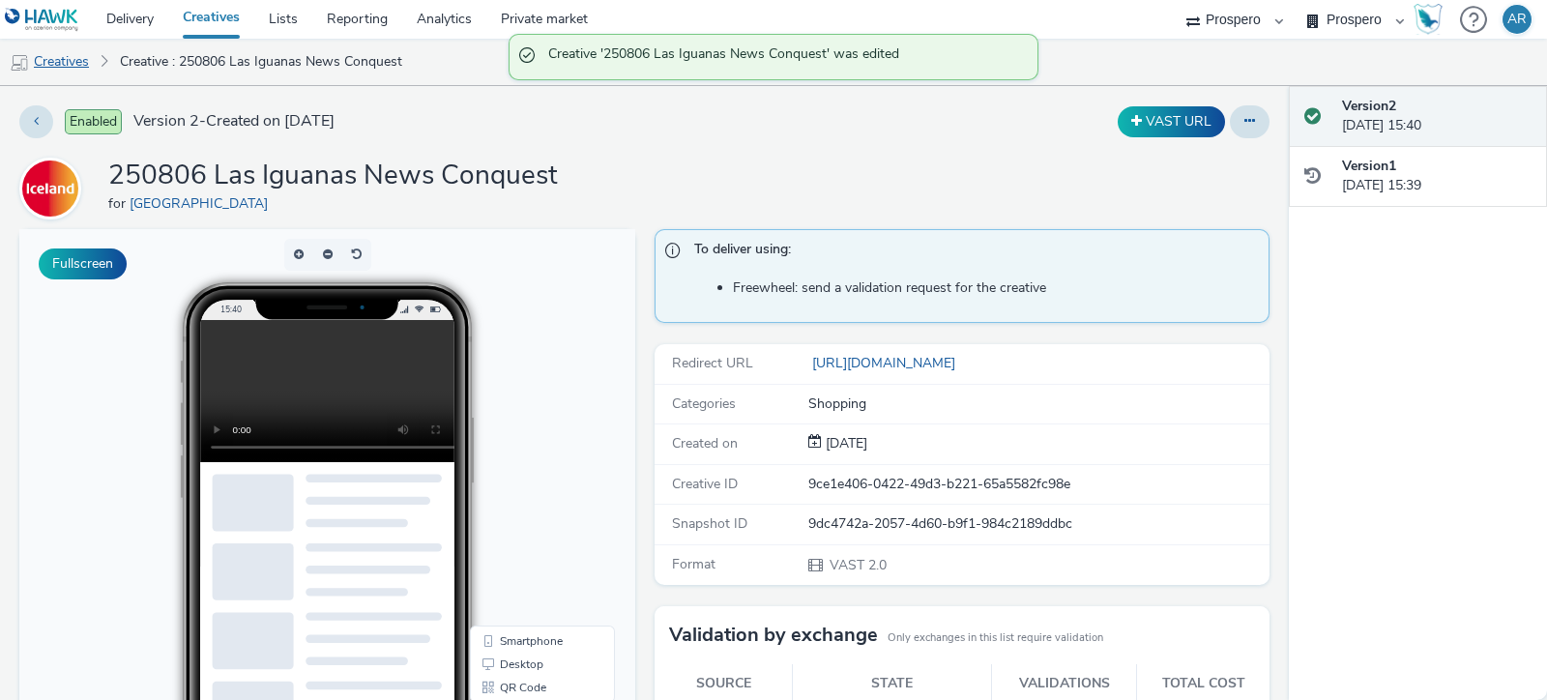
click at [72, 65] on link "Creatives" at bounding box center [49, 62] width 99 height 46
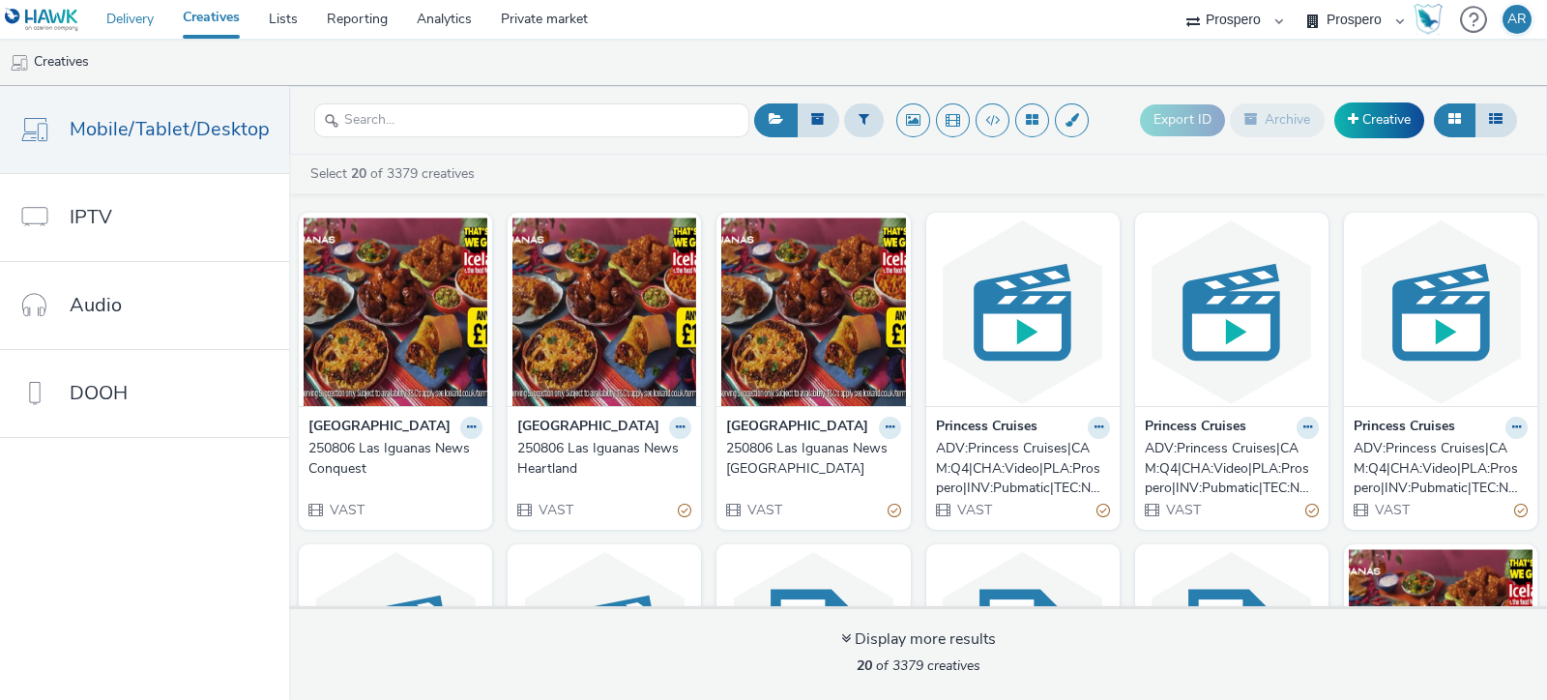
click at [146, 12] on link "Delivery" at bounding box center [130, 19] width 76 height 39
